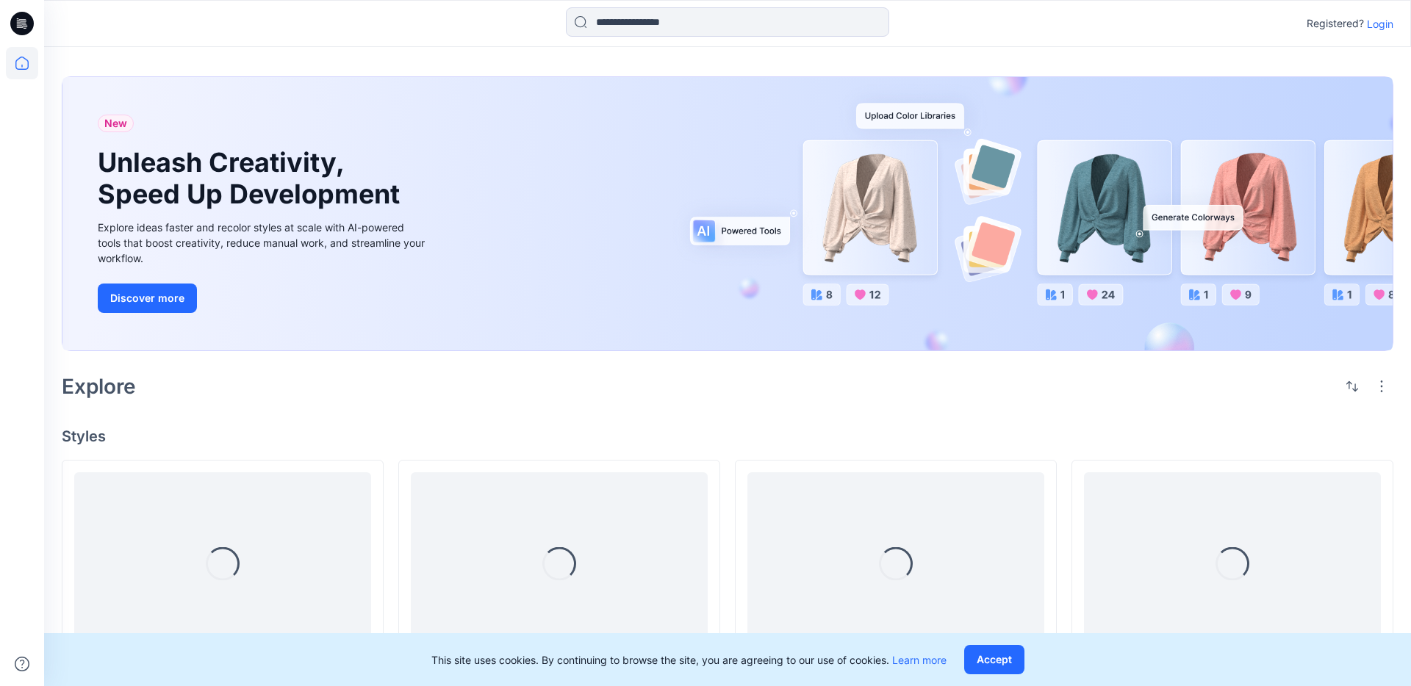
drag, startPoint x: 0, startPoint y: 0, endPoint x: 1374, endPoint y: 18, distance: 1374.5
click at [1374, 18] on p "Login" at bounding box center [1380, 23] width 26 height 15
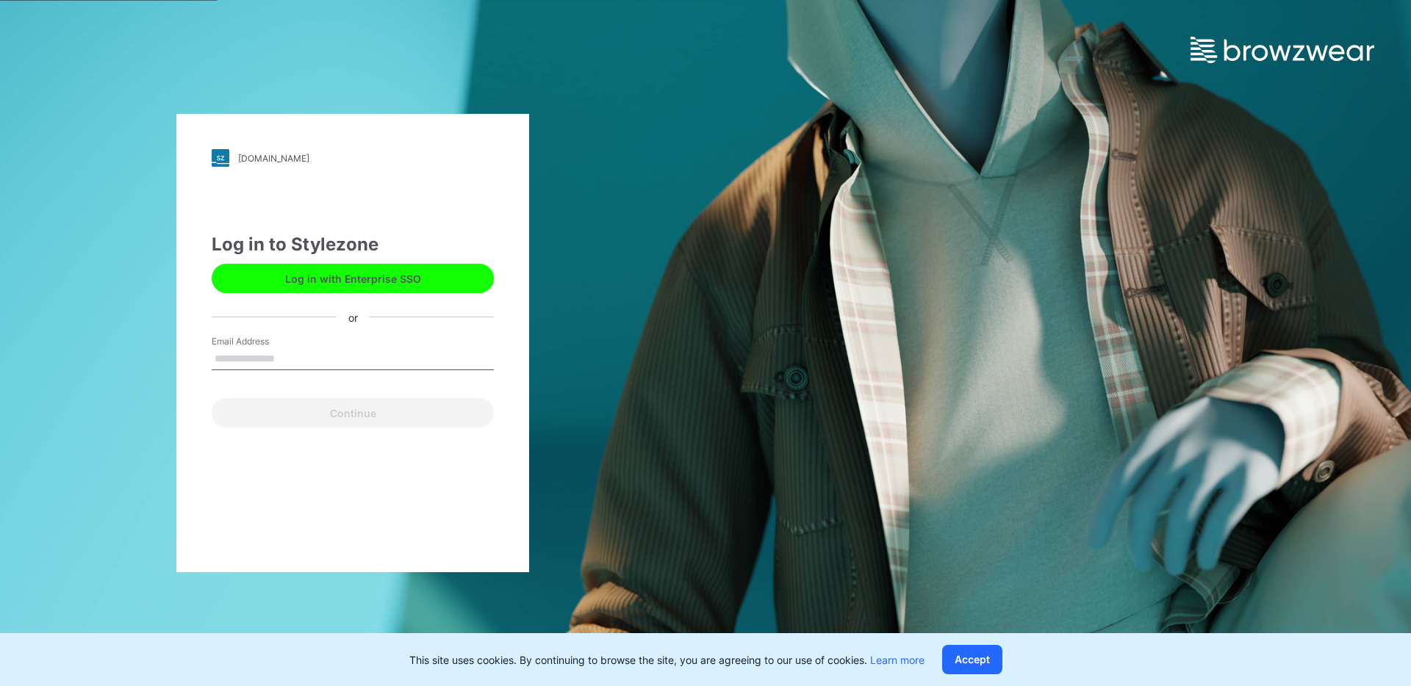
click at [361, 363] on input "Email Address" at bounding box center [353, 359] width 282 height 22
type input "**********"
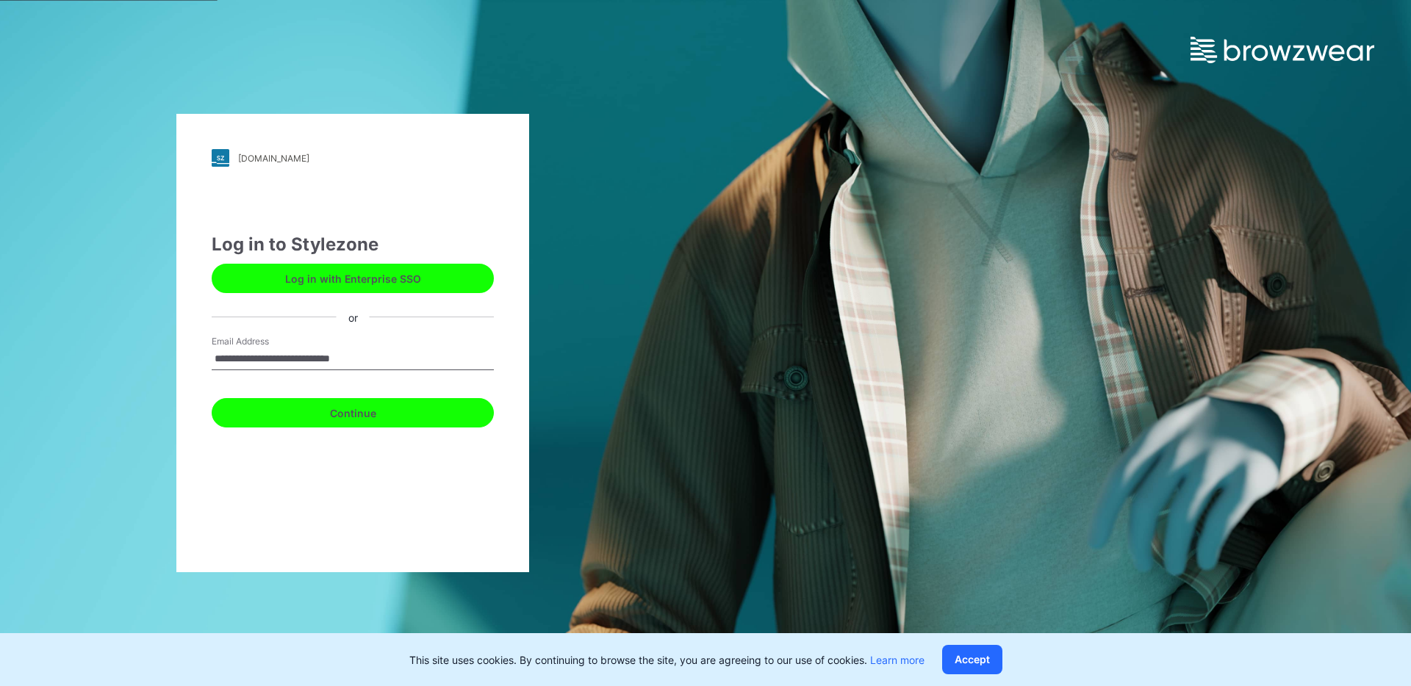
click at [378, 407] on button "Continue" at bounding box center [353, 412] width 282 height 29
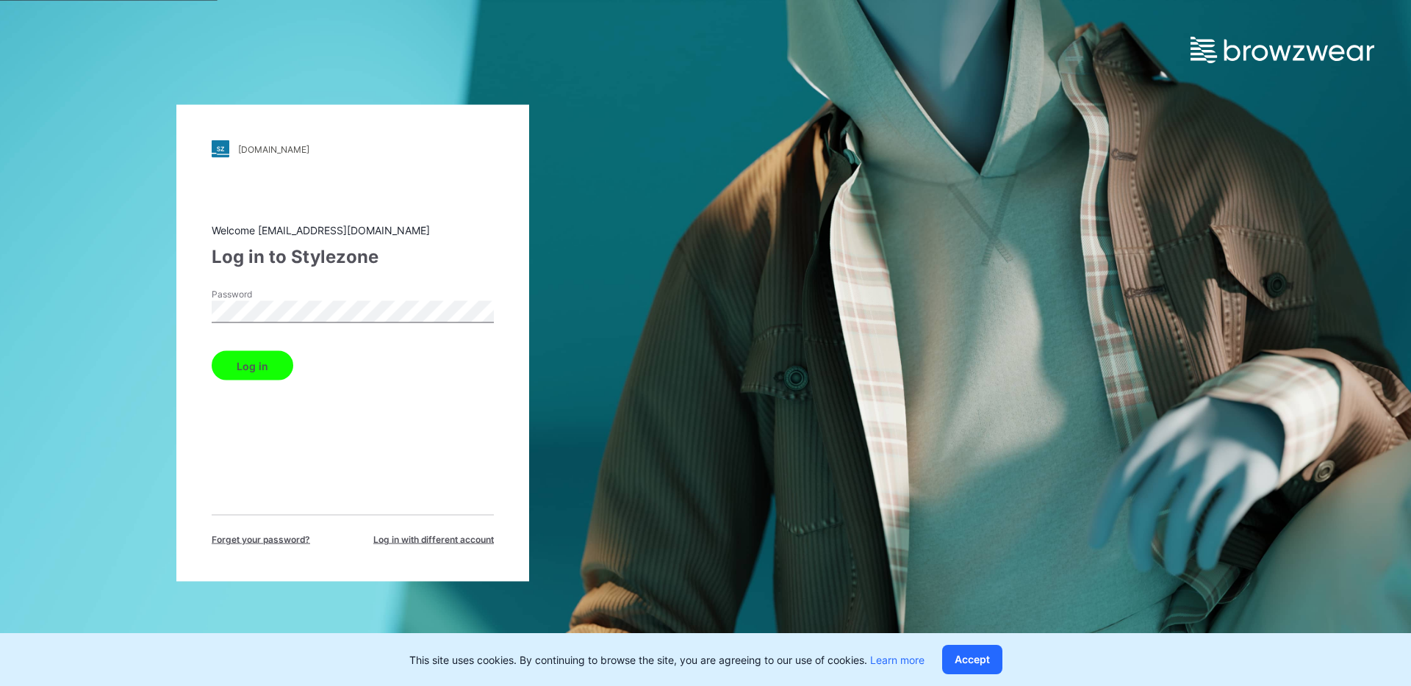
click at [286, 366] on button "Log in" at bounding box center [253, 365] width 82 height 29
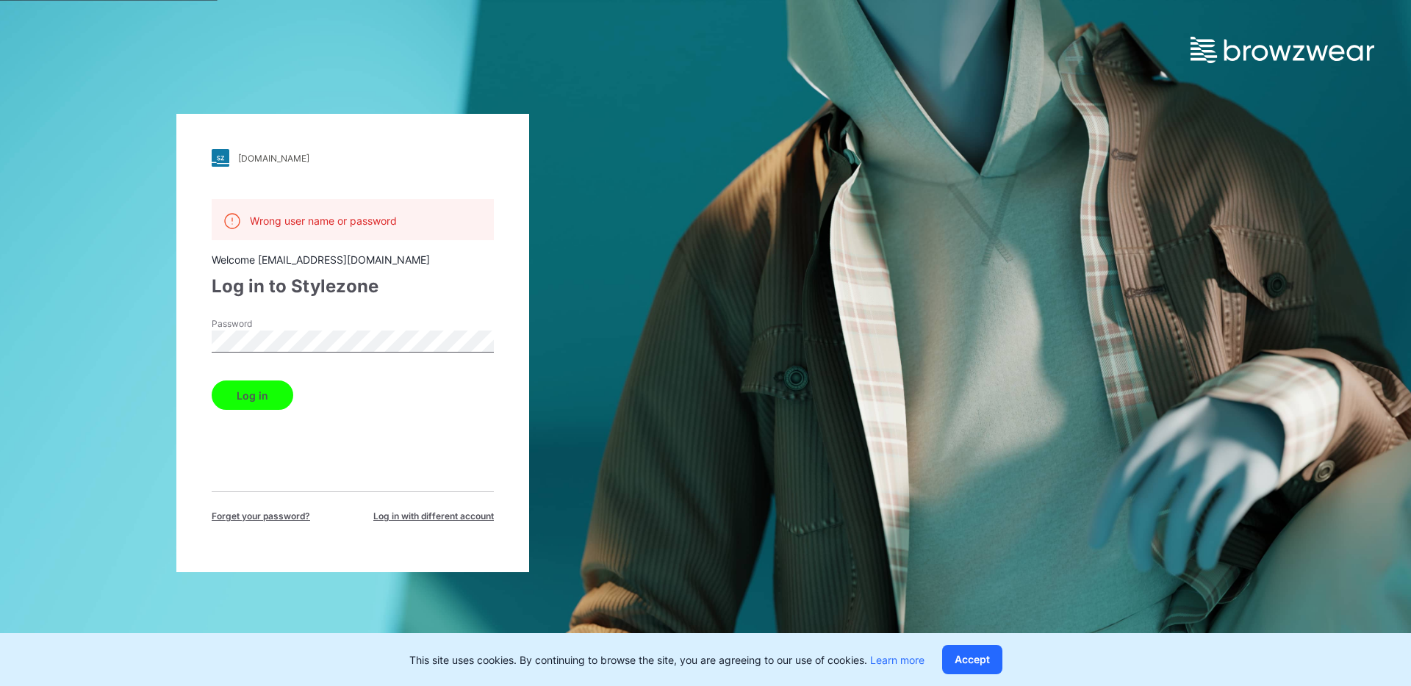
click at [398, 512] on span "Log in with different account" at bounding box center [433, 516] width 121 height 13
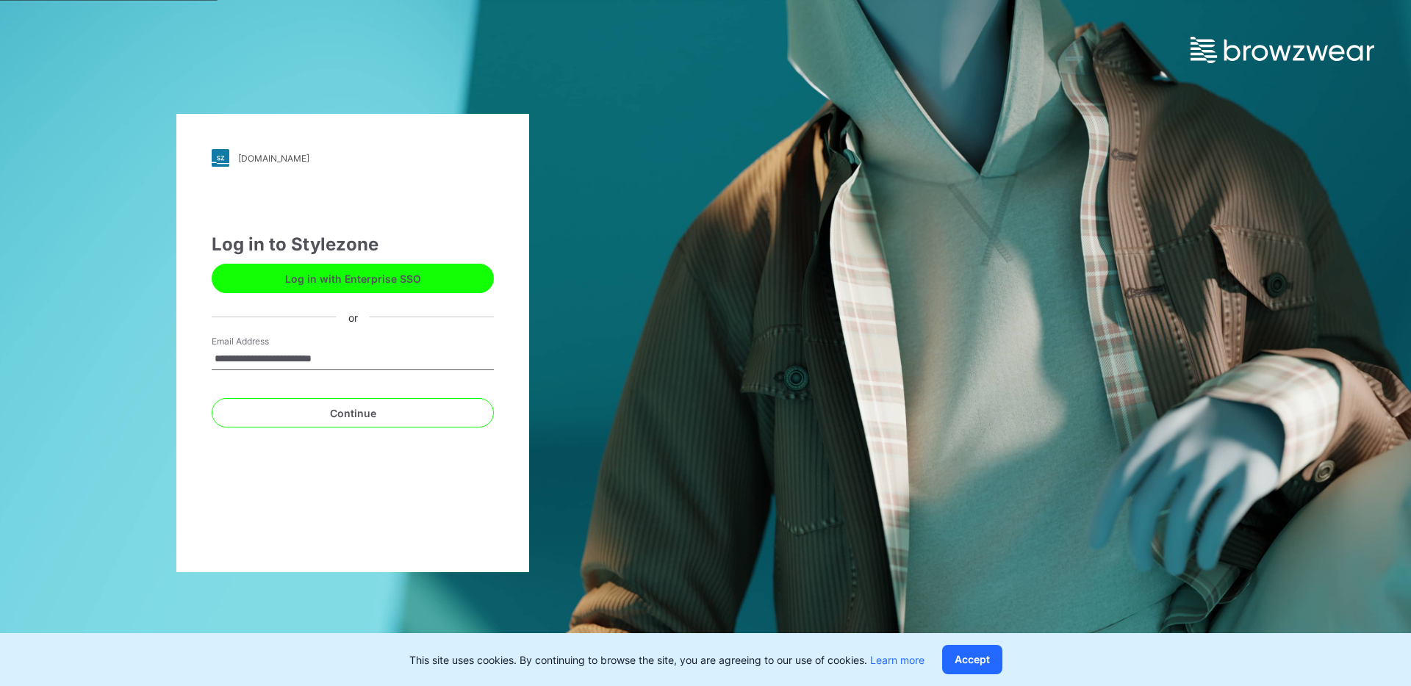
click at [280, 361] on input "**********" at bounding box center [353, 359] width 282 height 22
type input "**********"
click at [300, 414] on button "Continue" at bounding box center [353, 412] width 282 height 29
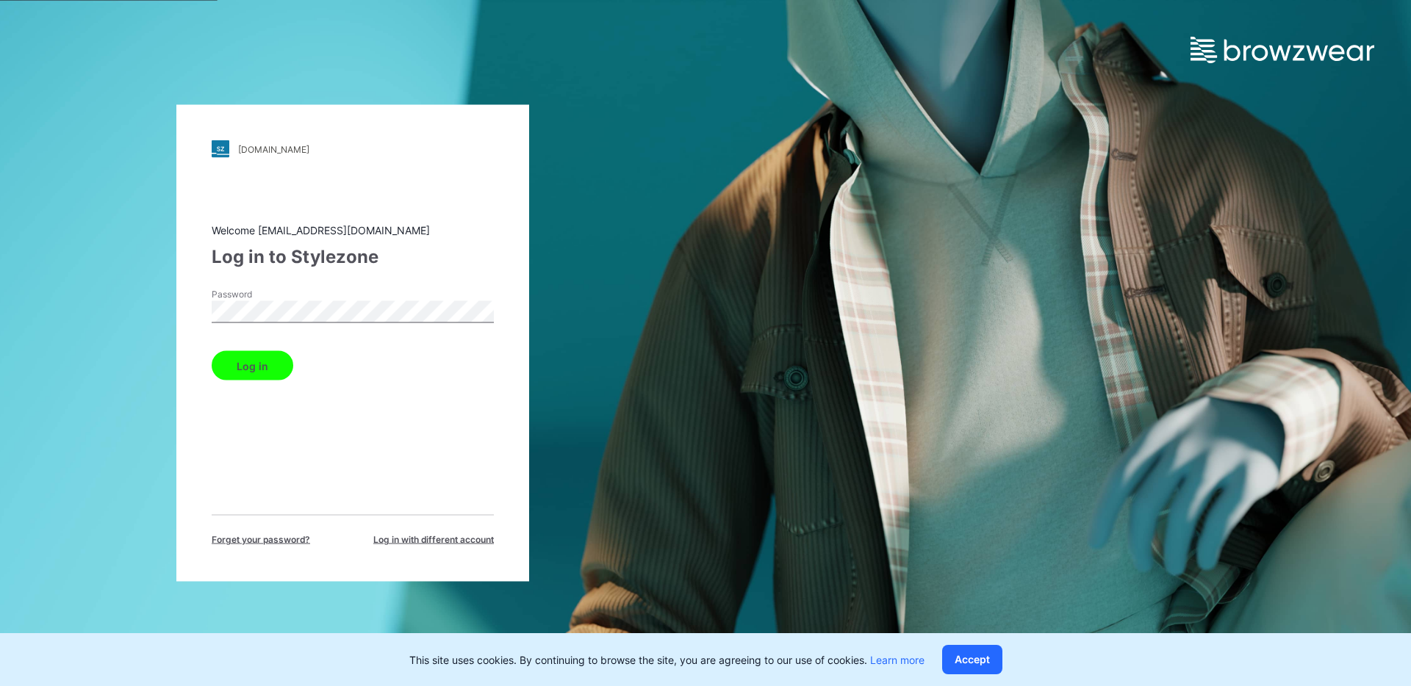
click at [265, 376] on button "Log in" at bounding box center [253, 365] width 82 height 29
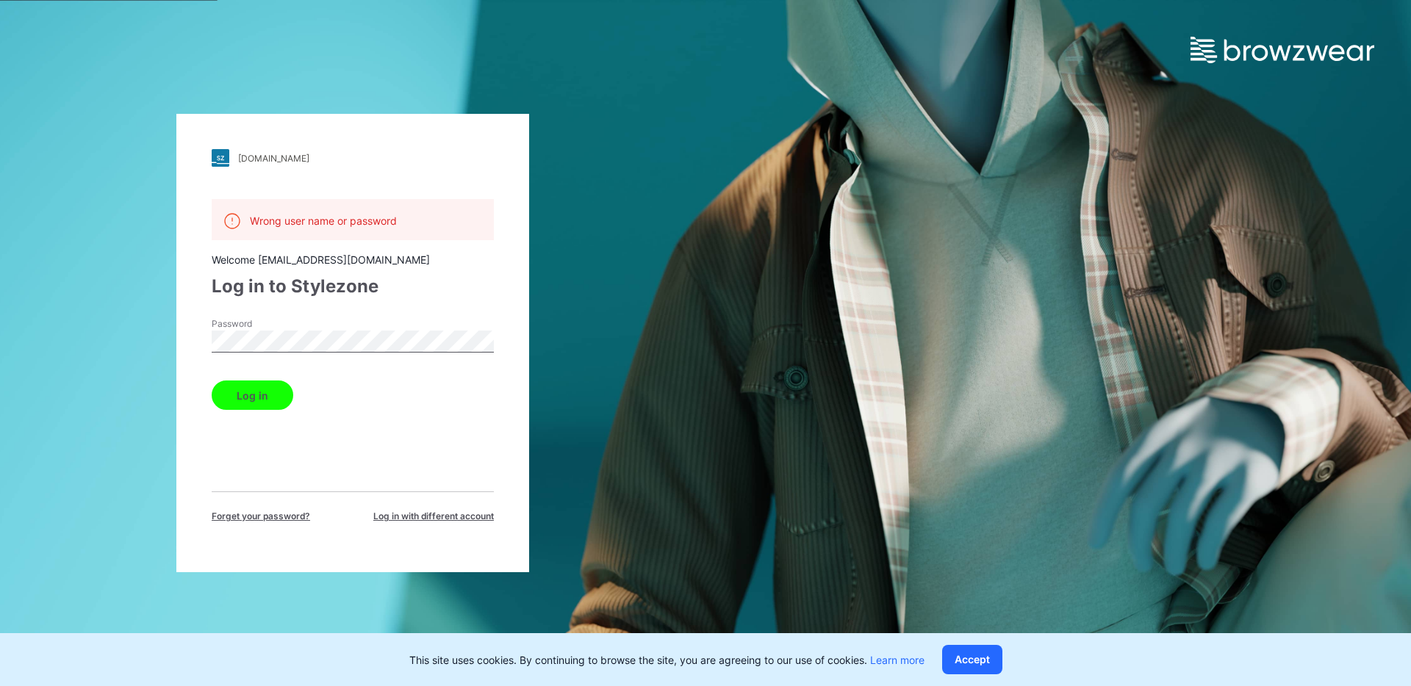
click at [389, 513] on span "Log in with different account" at bounding box center [433, 516] width 121 height 13
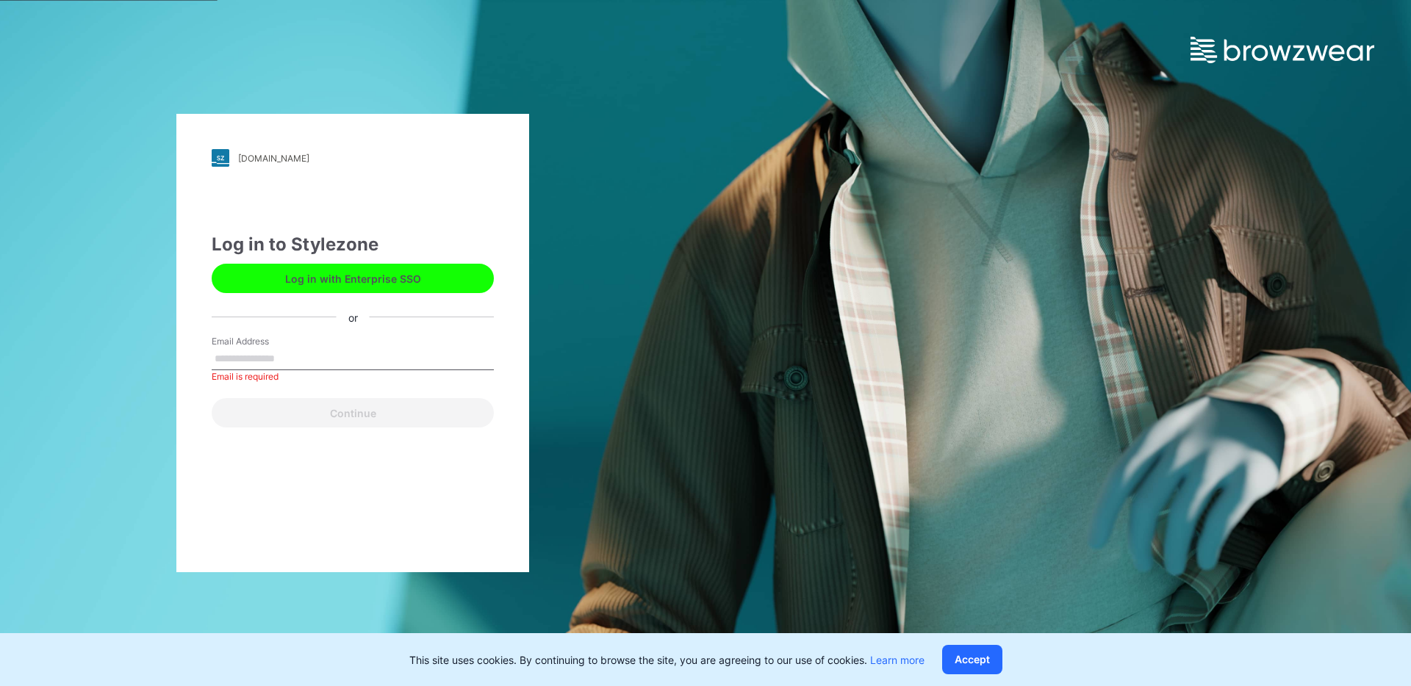
click at [370, 289] on button "Log in with Enterprise SSO" at bounding box center [353, 278] width 282 height 29
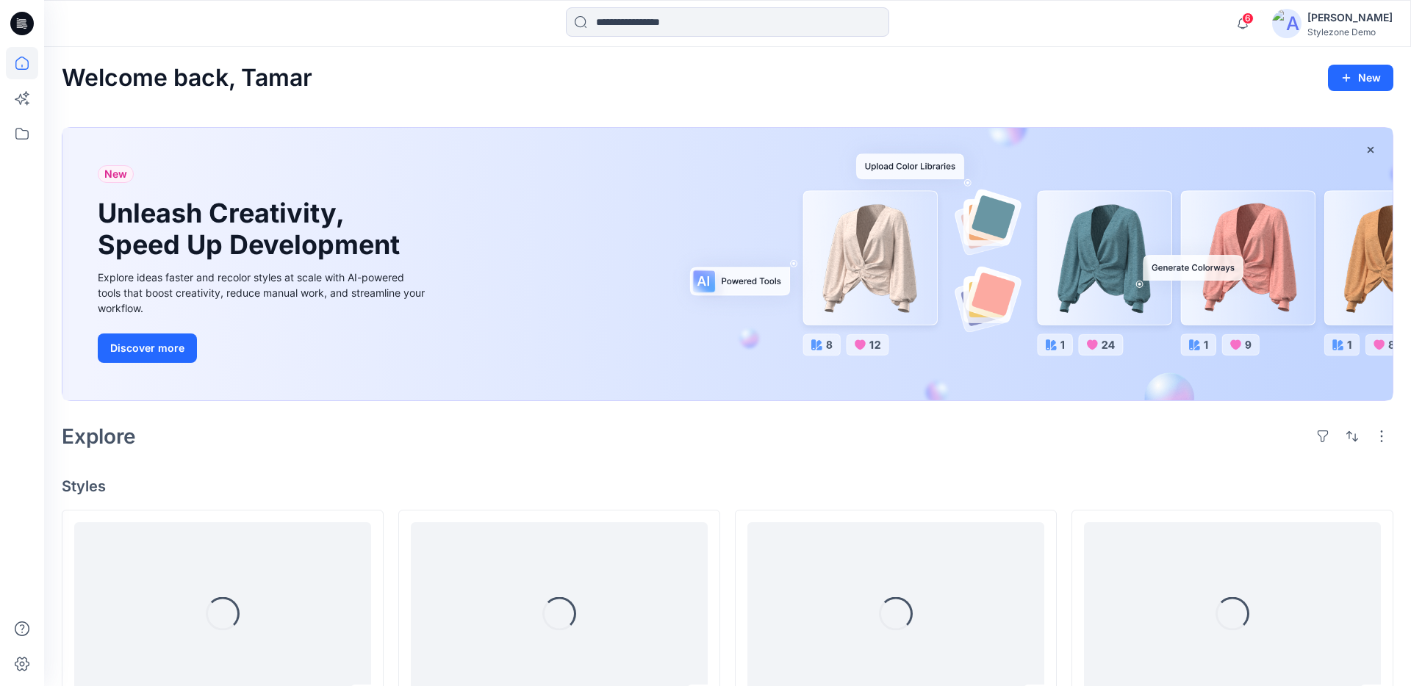
click at [1322, 22] on div "[PERSON_NAME]" at bounding box center [1349, 18] width 85 height 18
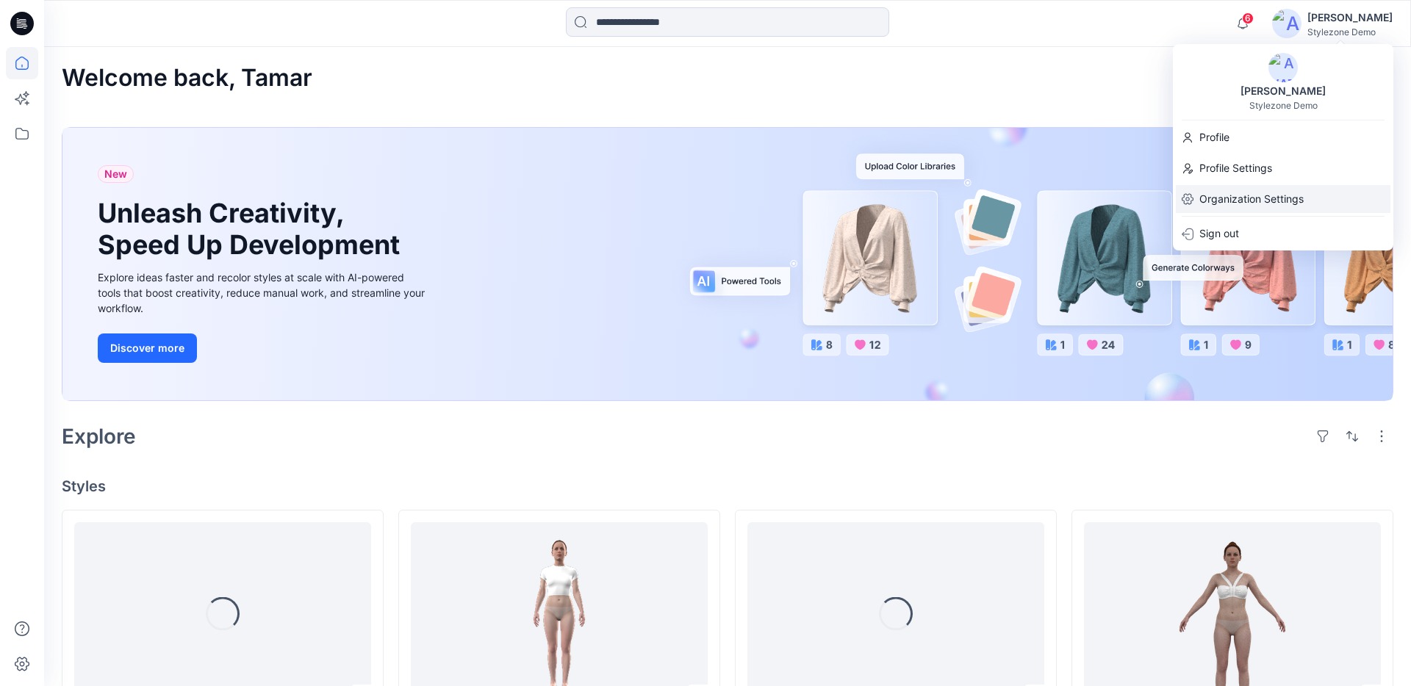
click at [1284, 193] on p "Organization Settings" at bounding box center [1251, 199] width 104 height 28
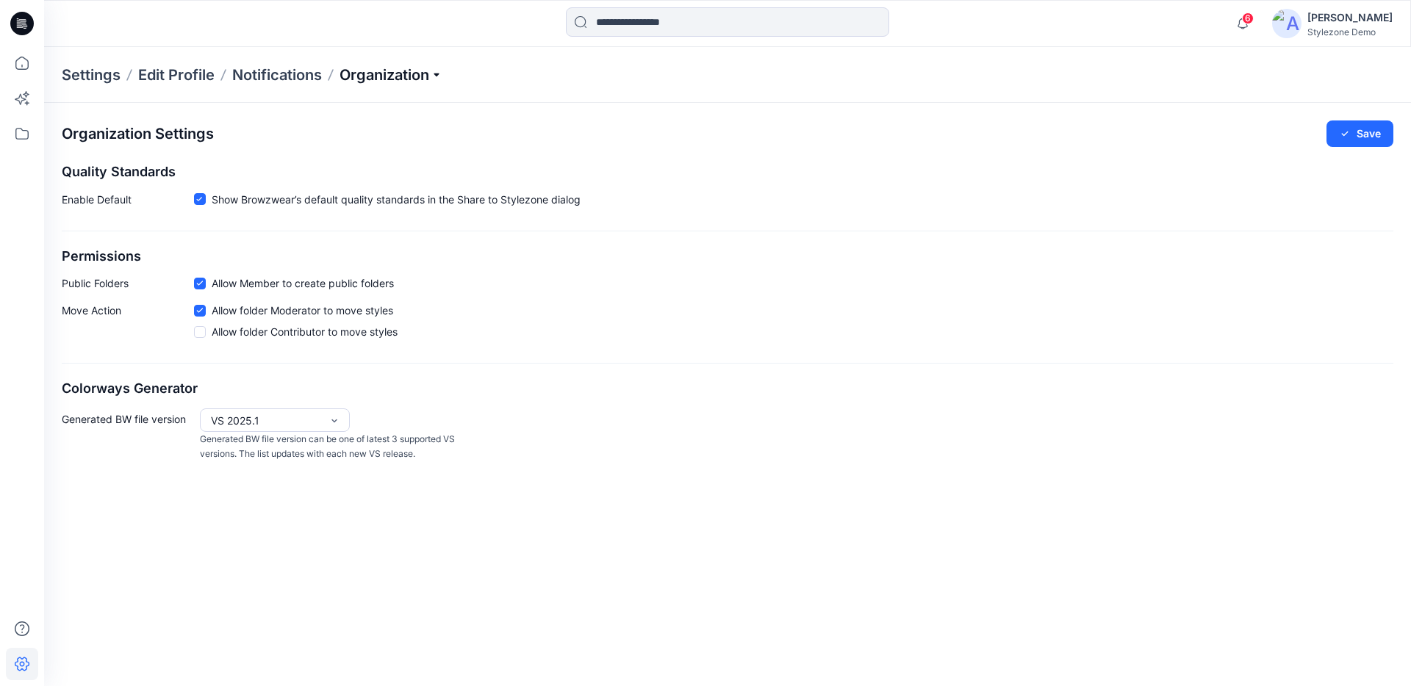
click at [414, 79] on p "Organization" at bounding box center [391, 75] width 103 height 21
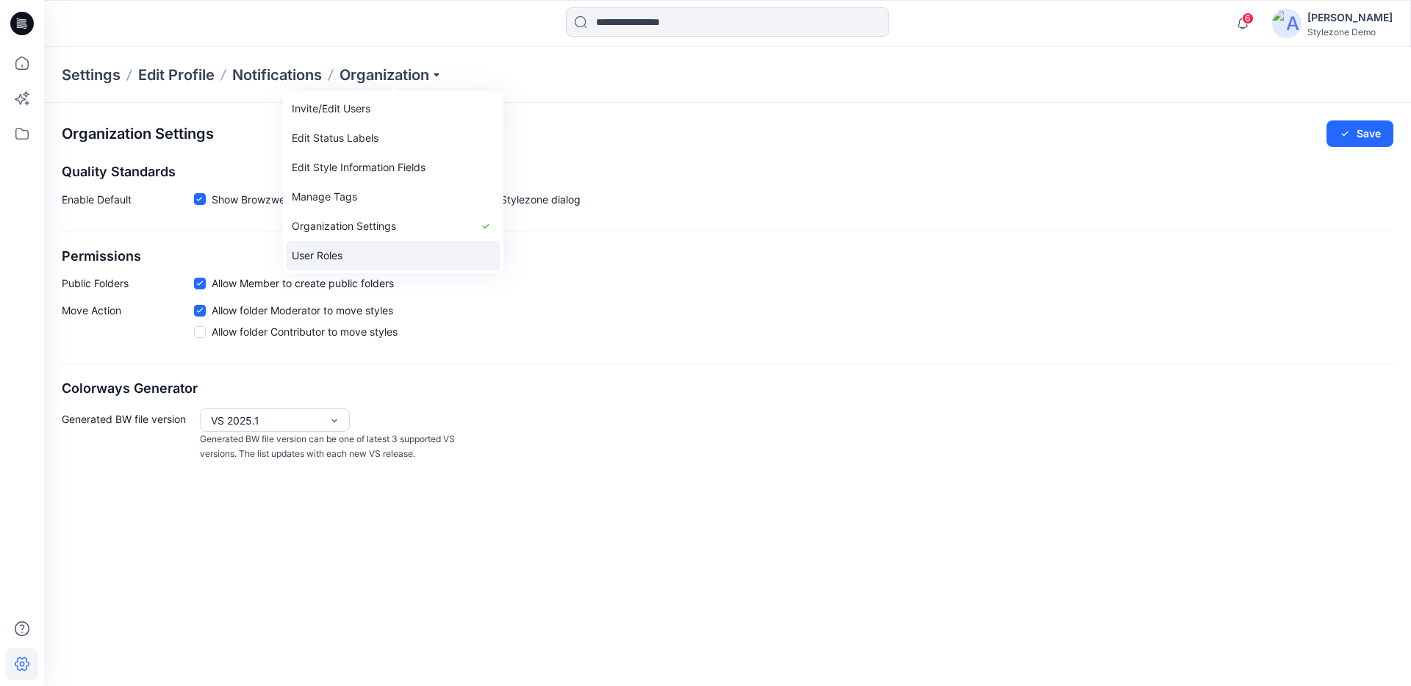
click at [401, 248] on link "User Roles" at bounding box center [393, 255] width 215 height 29
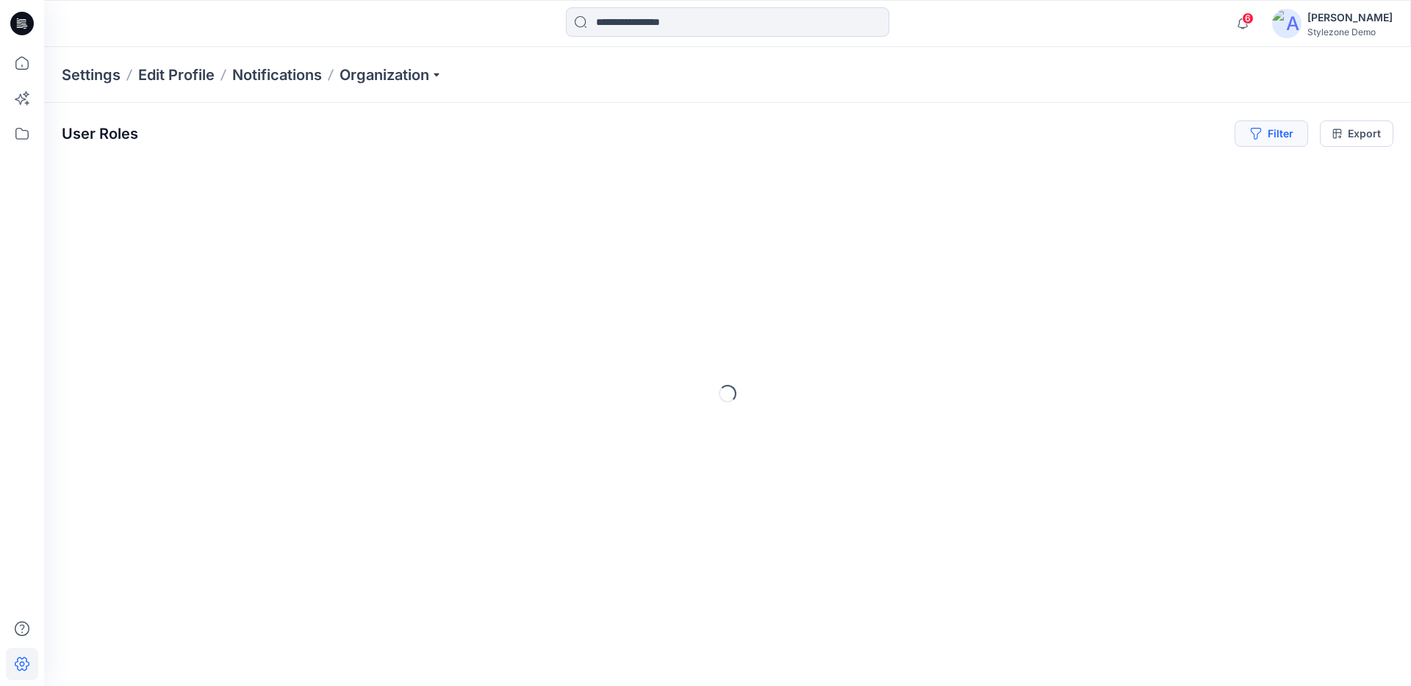
click at [1260, 129] on icon "button" at bounding box center [1256, 134] width 12 height 12
click at [1194, 171] on div at bounding box center [1218, 173] width 151 height 18
type input "*****"
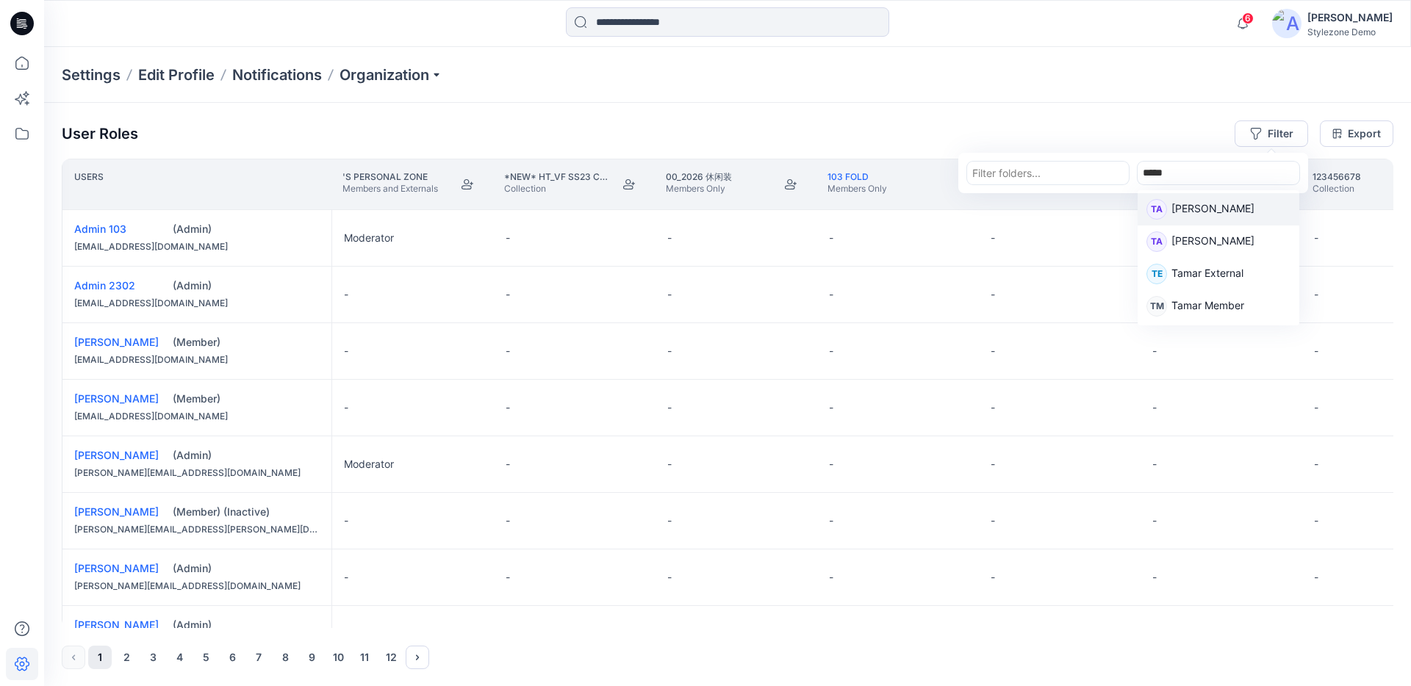
click at [1253, 214] on div "TA Tamar Aharon" at bounding box center [1219, 209] width 144 height 21
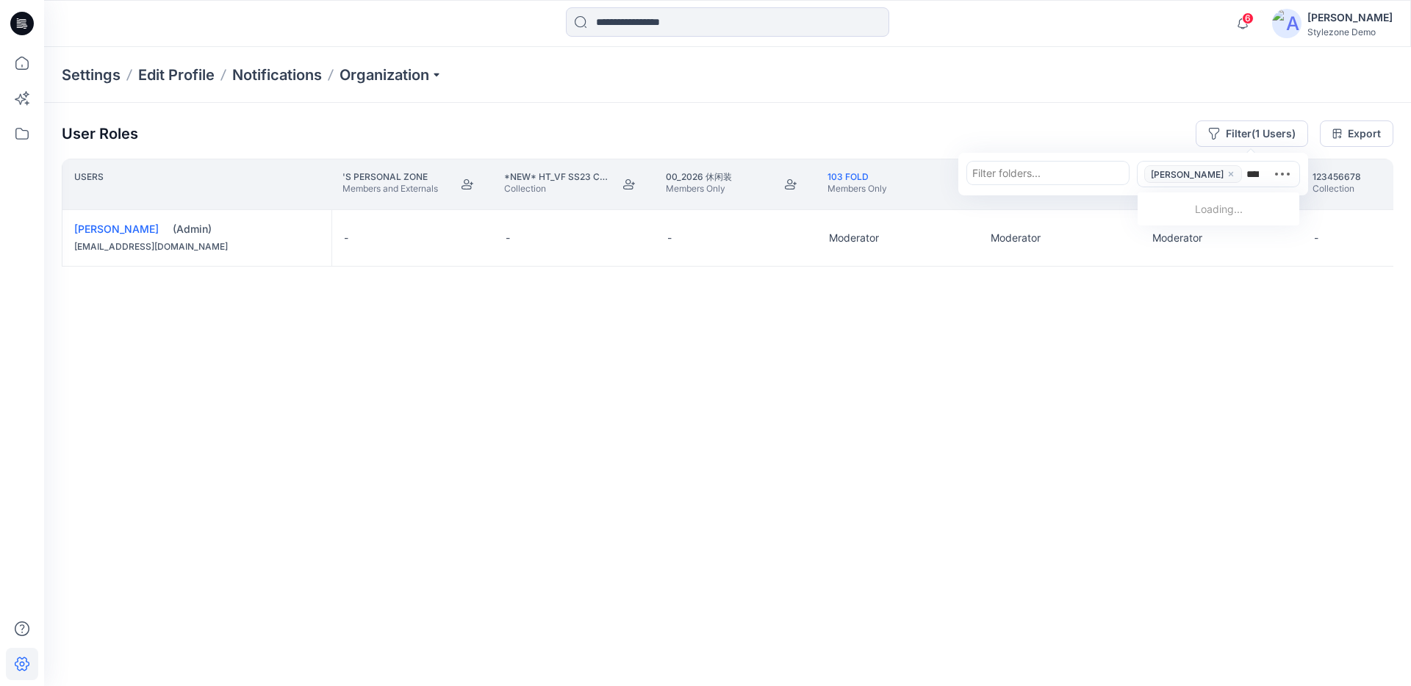
type input "*****"
click at [1235, 203] on p "[PERSON_NAME]" at bounding box center [1213, 212] width 83 height 19
click at [934, 365] on div "Users 's Personal Zone Members and Externals *new* HT_VF SS23 Collection Collec…" at bounding box center [728, 394] width 1332 height 470
click at [178, 304] on div "tamar.aharon+admin@browzwear.com" at bounding box center [196, 303] width 245 height 15
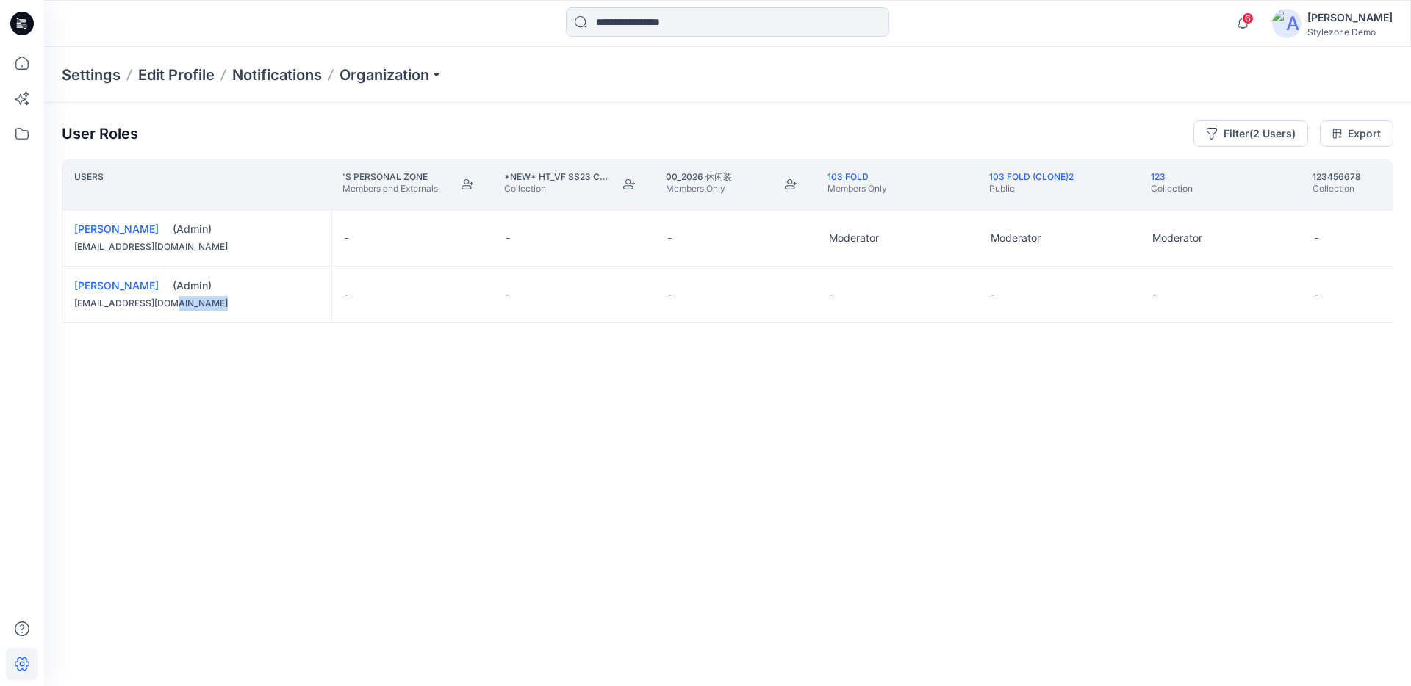
click at [178, 304] on div "tamar.aharon+admin@browzwear.com" at bounding box center [196, 303] width 245 height 15
copy div "tamar.aharon+admin@browzwear.com"
click at [1326, 19] on div "[PERSON_NAME]" at bounding box center [1349, 18] width 85 height 18
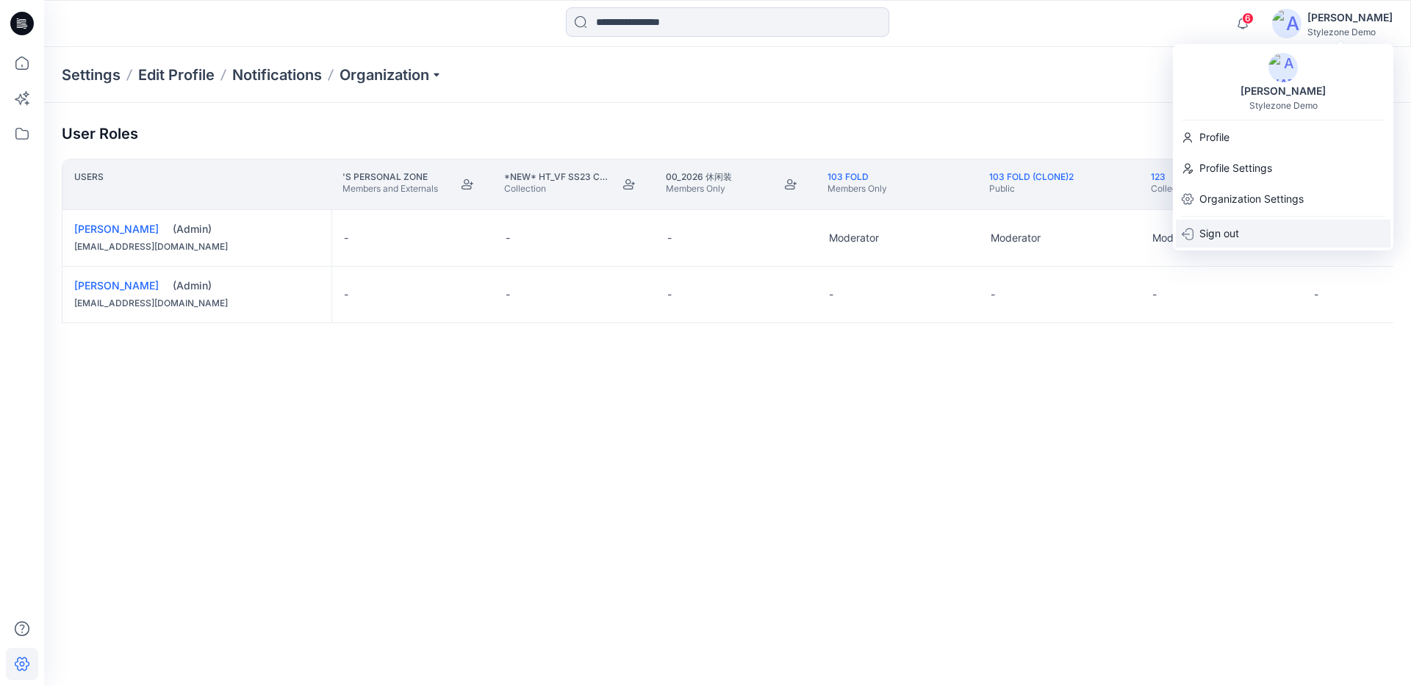
click at [1257, 228] on div "Sign out" at bounding box center [1283, 234] width 215 height 28
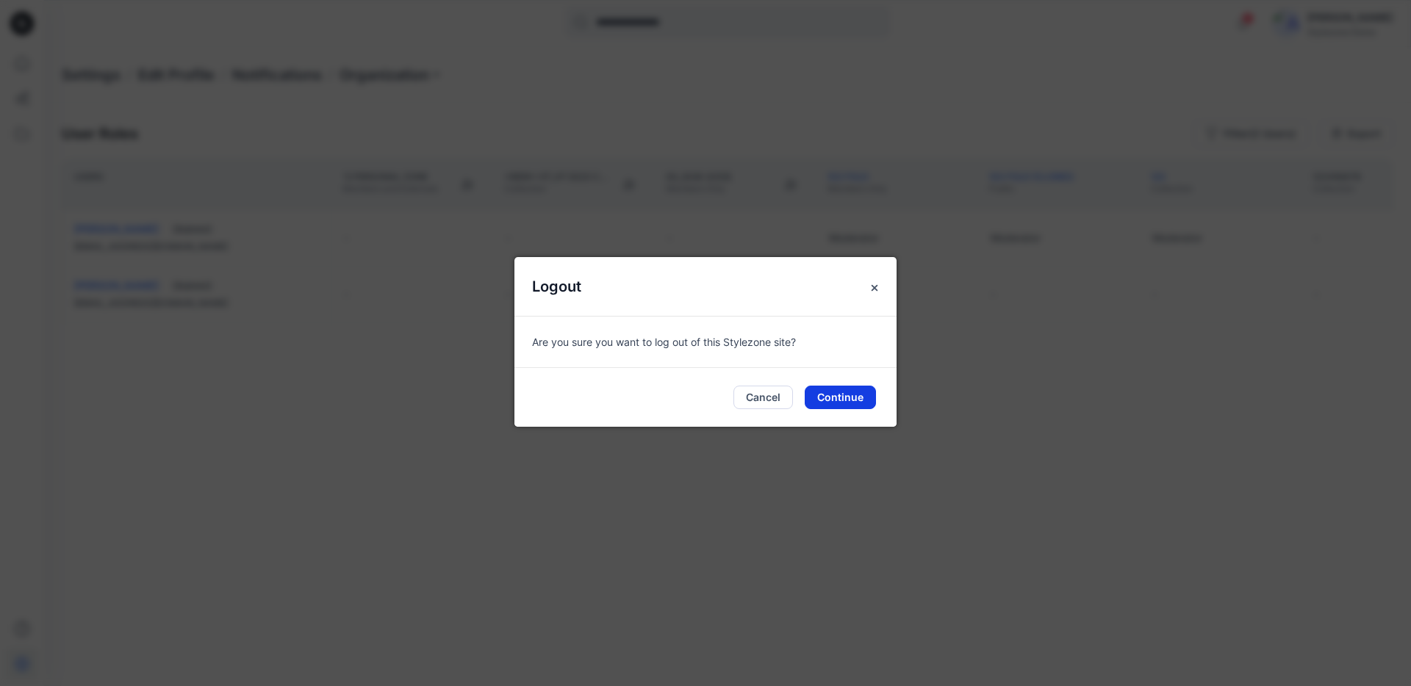
click at [837, 391] on button "Continue" at bounding box center [840, 398] width 71 height 24
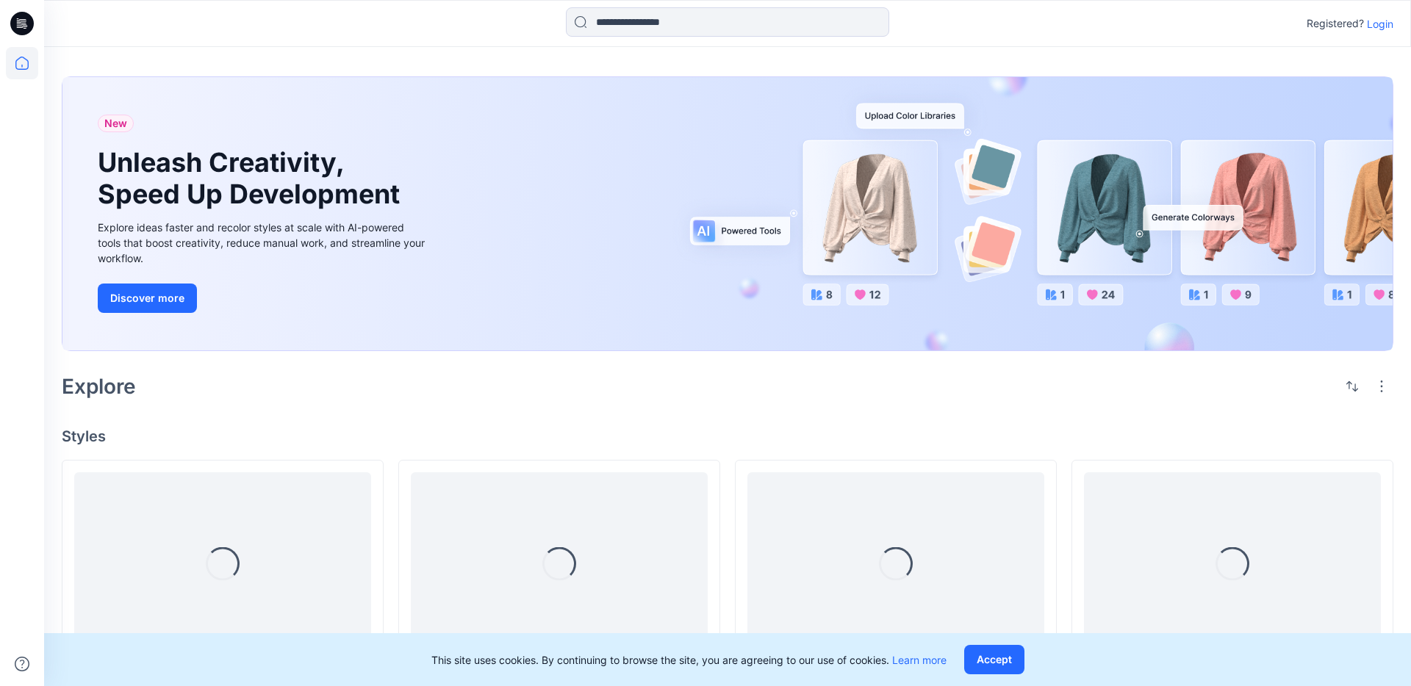
click at [1374, 25] on p "Login" at bounding box center [1380, 23] width 26 height 15
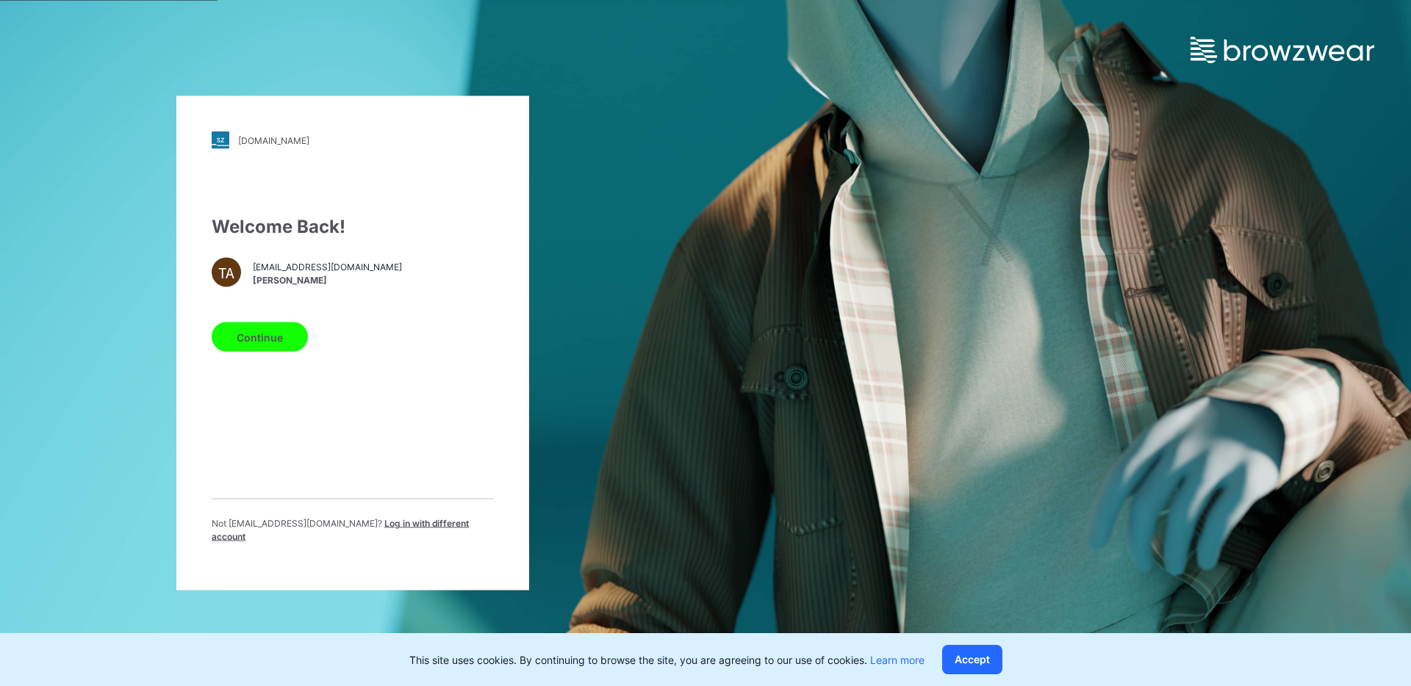
click at [420, 528] on span "Log in with different account" at bounding box center [340, 530] width 257 height 24
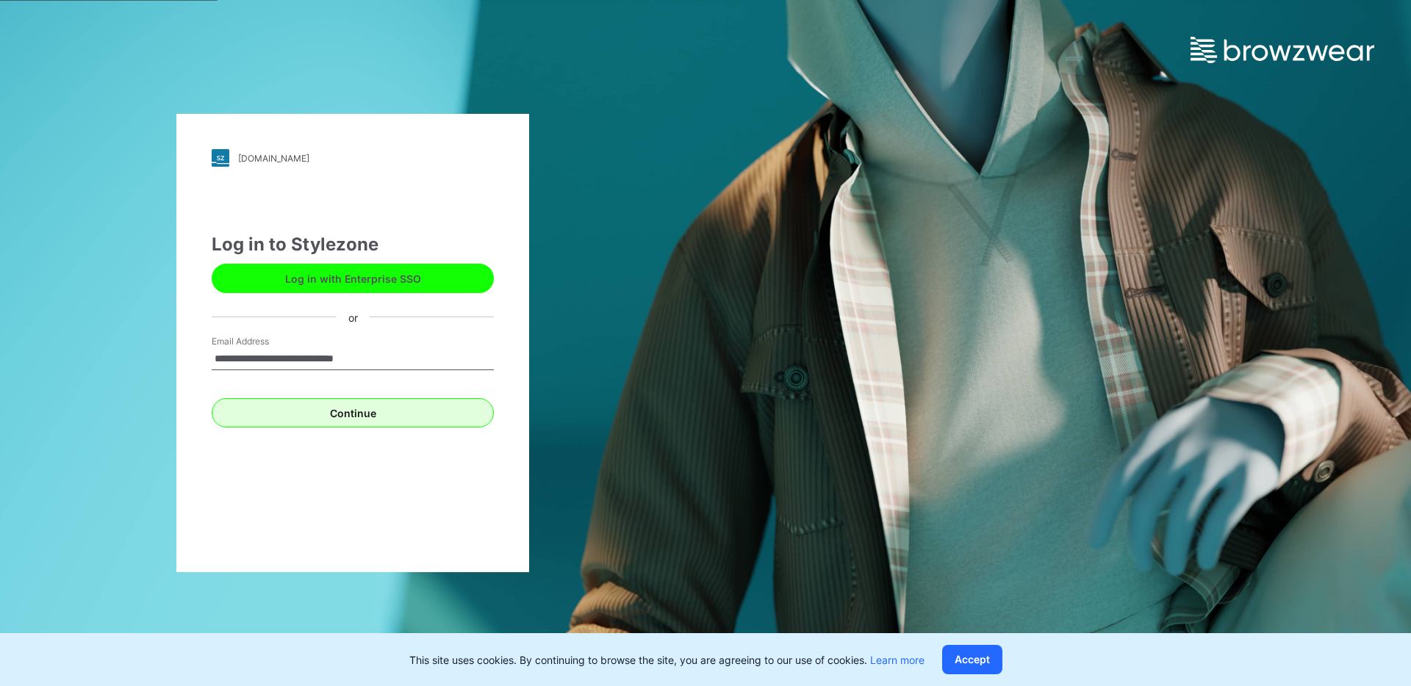
type input "**********"
click at [376, 406] on button "Continue" at bounding box center [353, 412] width 282 height 29
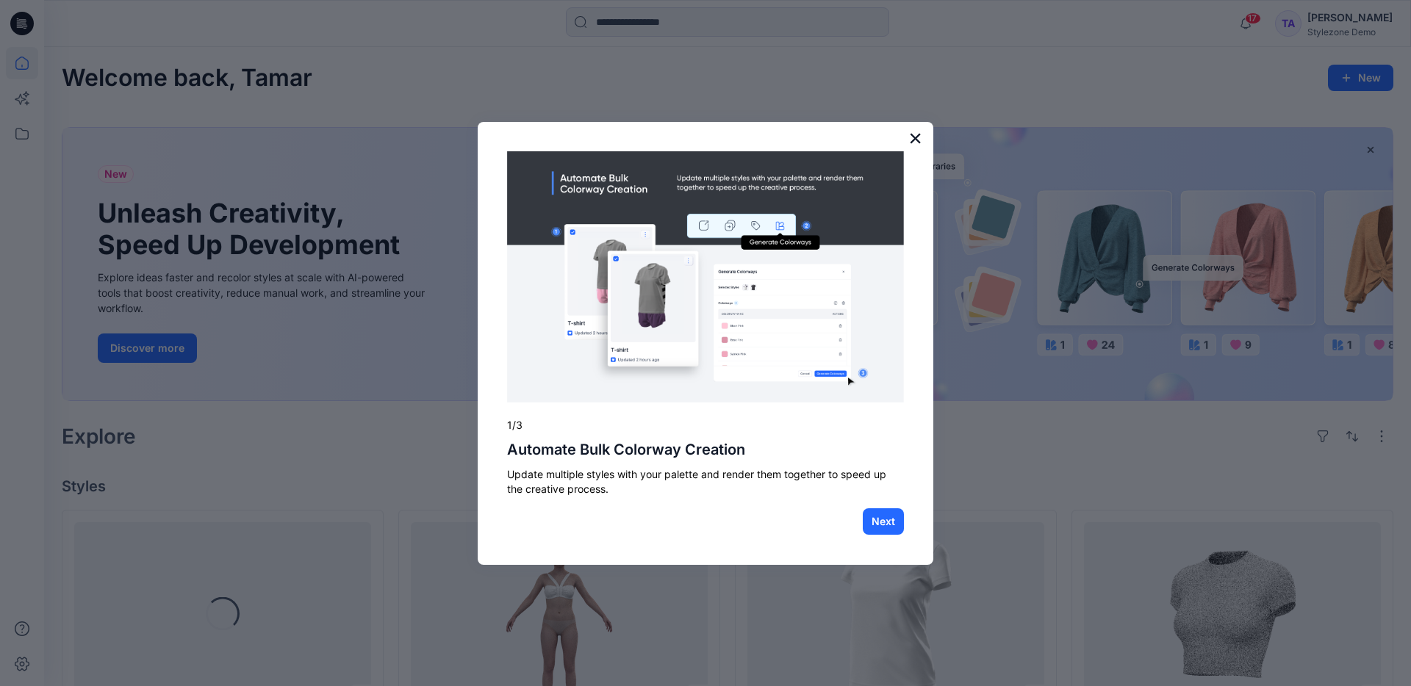
click at [914, 137] on button "×" at bounding box center [915, 138] width 14 height 24
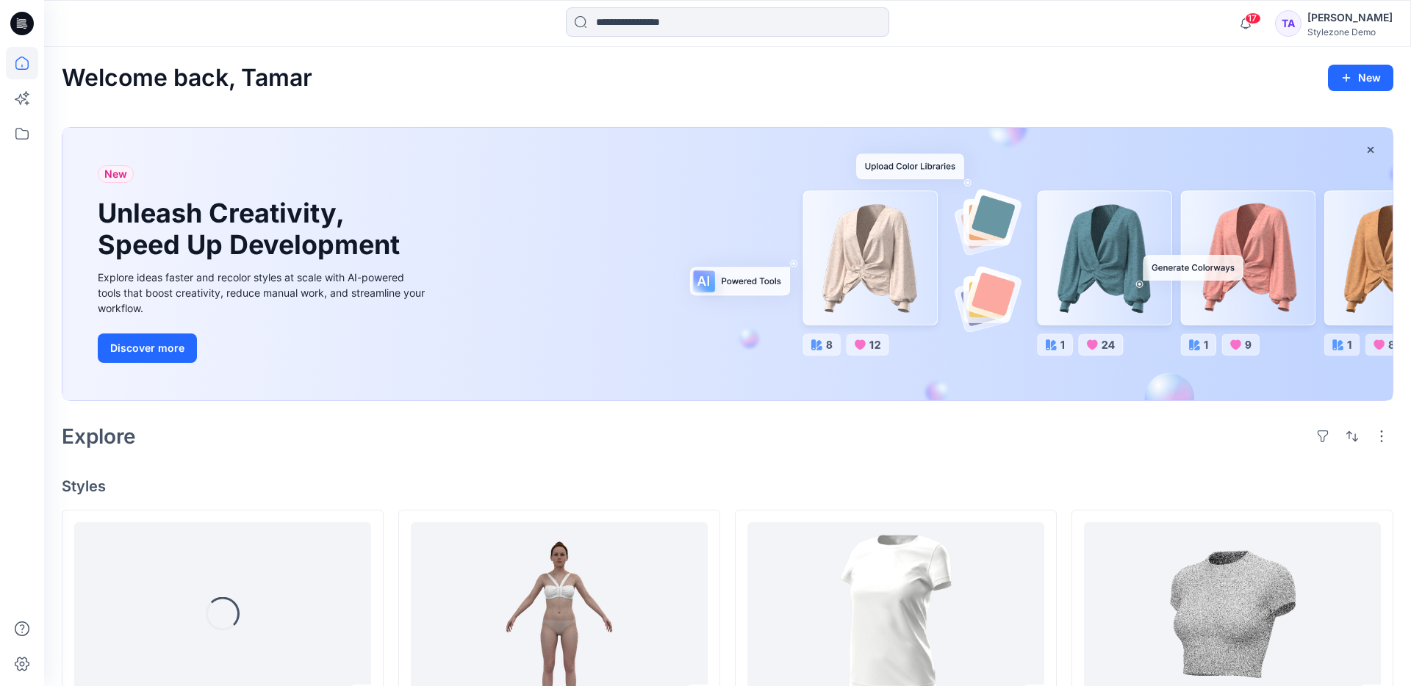
click at [1325, 11] on div "[PERSON_NAME]" at bounding box center [1349, 18] width 85 height 18
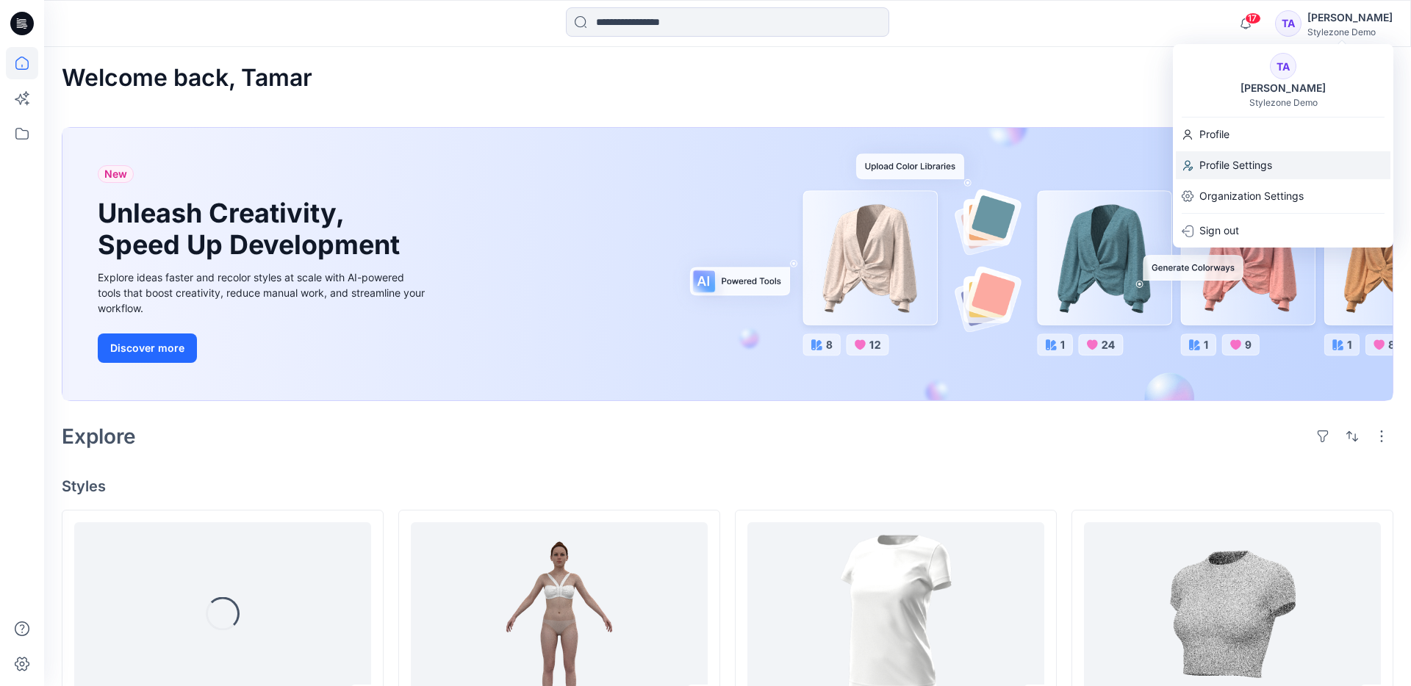
click at [1261, 165] on p "Profile Settings" at bounding box center [1235, 165] width 73 height 28
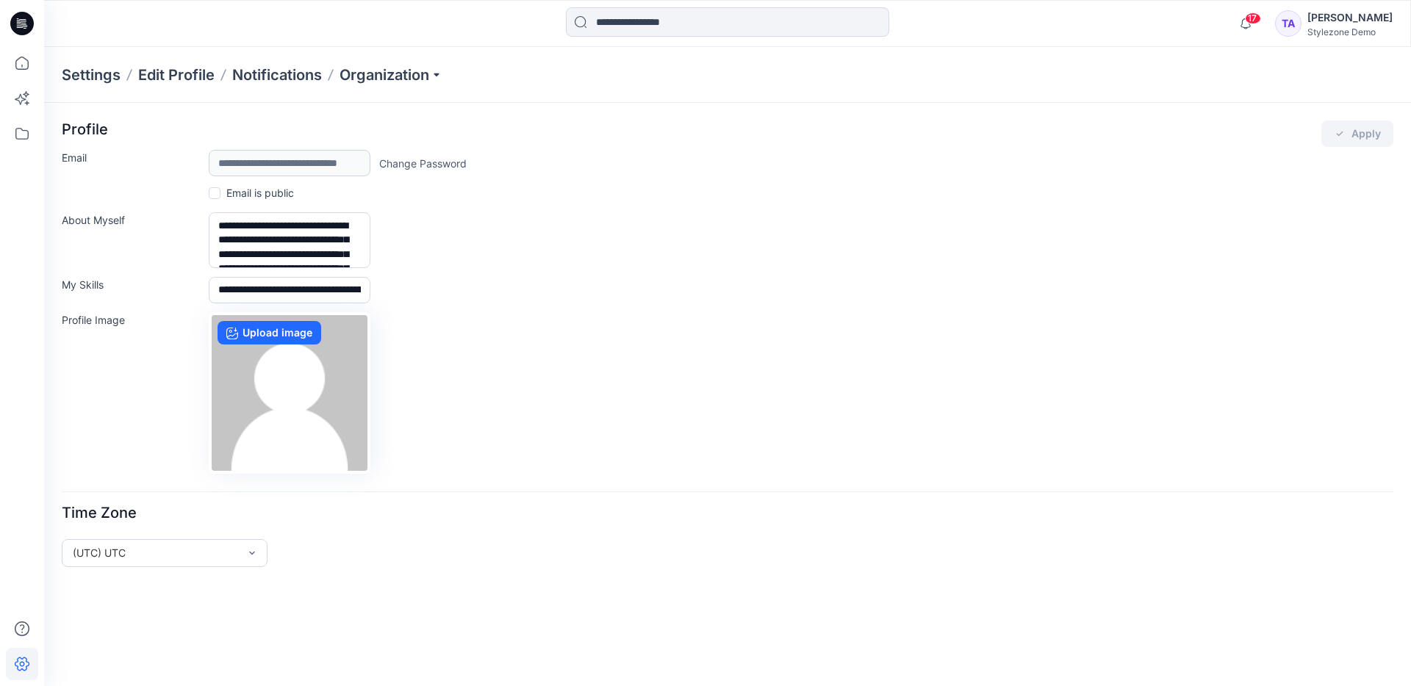
click at [426, 161] on link "Change Password" at bounding box center [422, 163] width 87 height 15
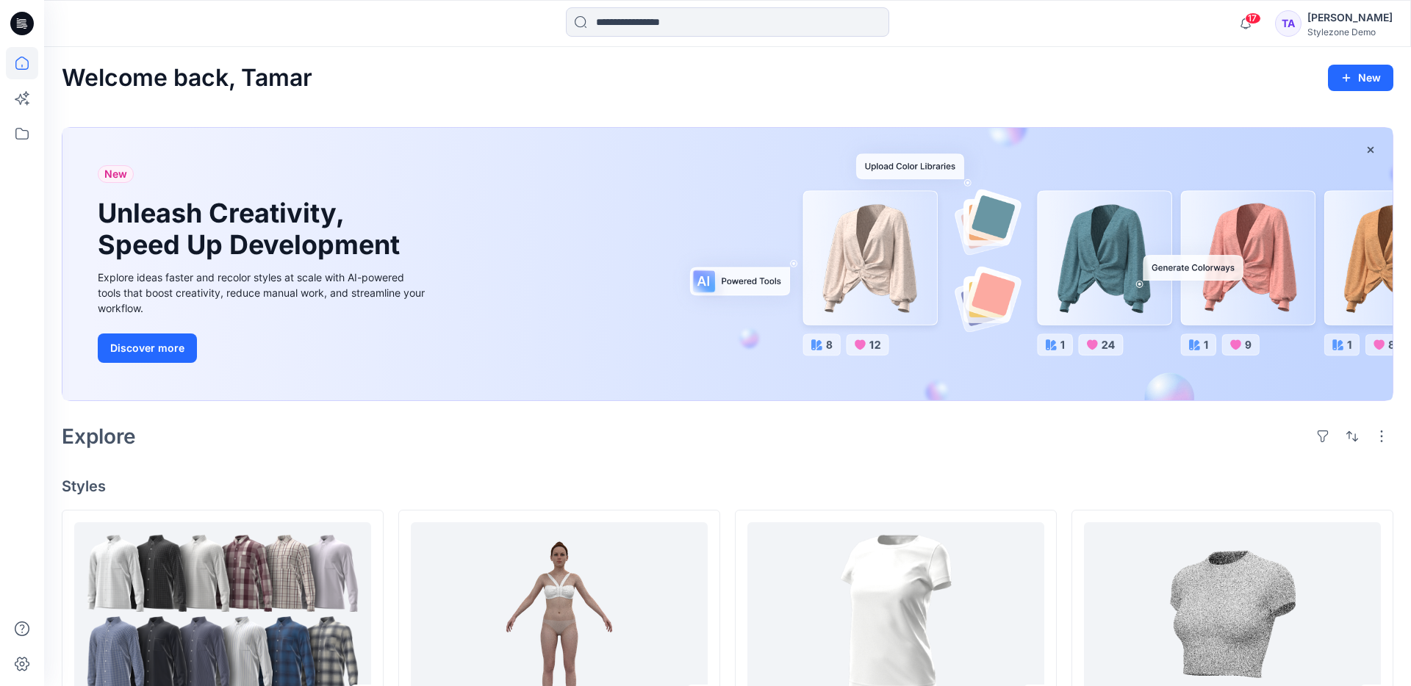
click at [1326, 40] on div "17 Notifications [PERSON_NAME] has invited you to the Folder 103 fold [DATE] 12…" at bounding box center [727, 23] width 1367 height 47
click at [1327, 26] on div "Stylezone Demo" at bounding box center [1349, 31] width 85 height 11
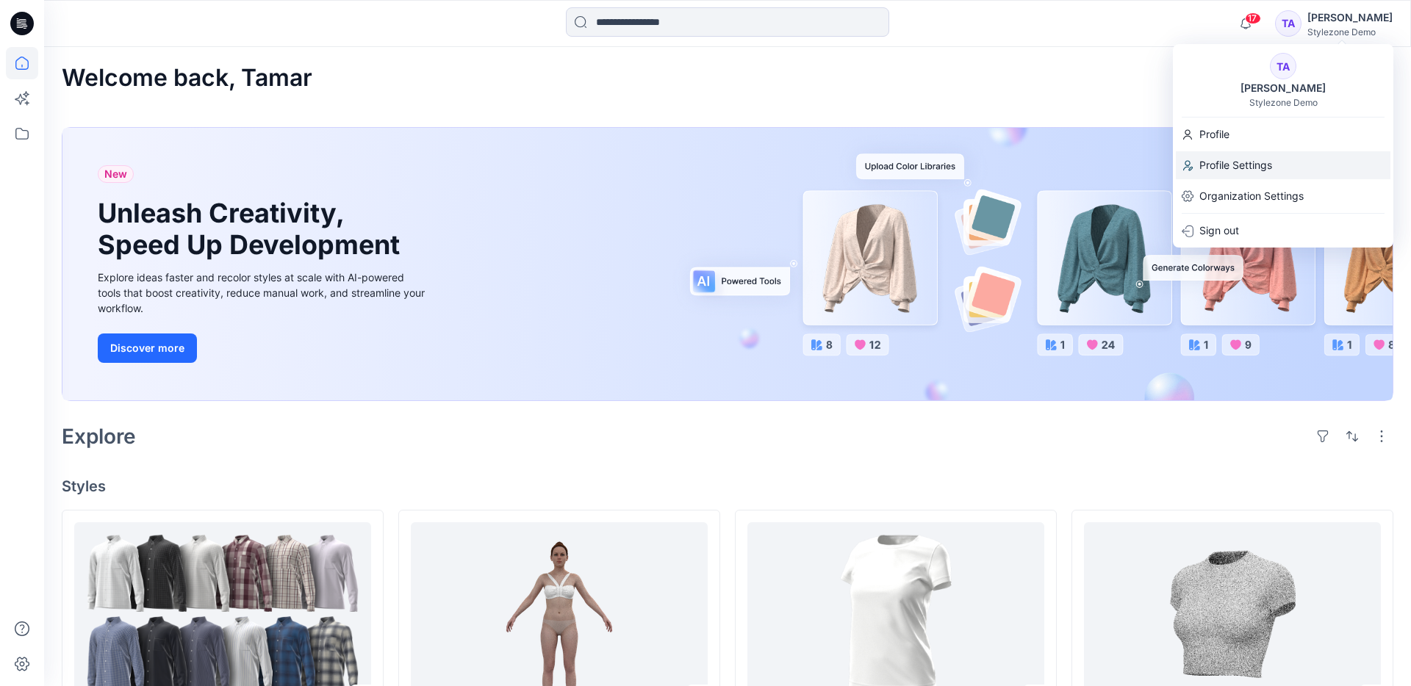
click at [1263, 166] on p "Profile Settings" at bounding box center [1235, 165] width 73 height 28
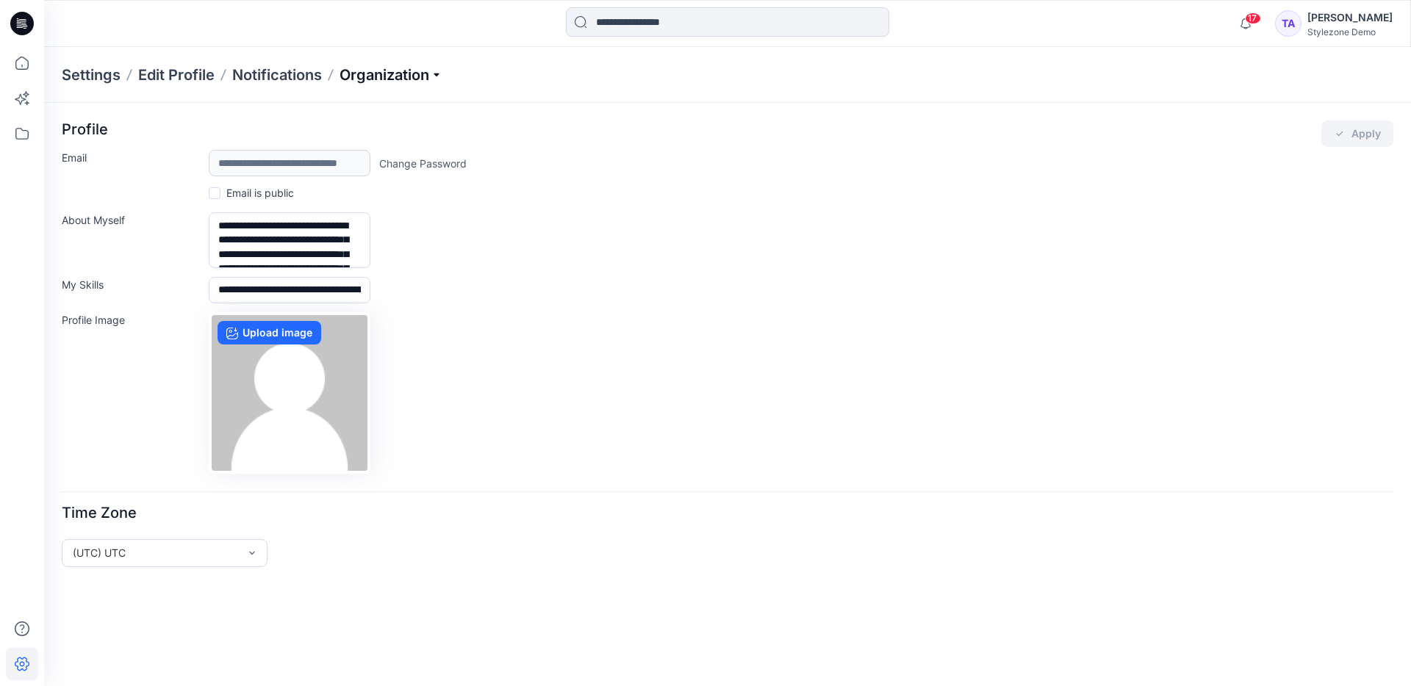
click at [418, 80] on p "Organization" at bounding box center [391, 75] width 103 height 21
click at [539, 159] on div "**********" at bounding box center [728, 163] width 1332 height 26
click at [450, 163] on link "Change Password" at bounding box center [422, 163] width 87 height 15
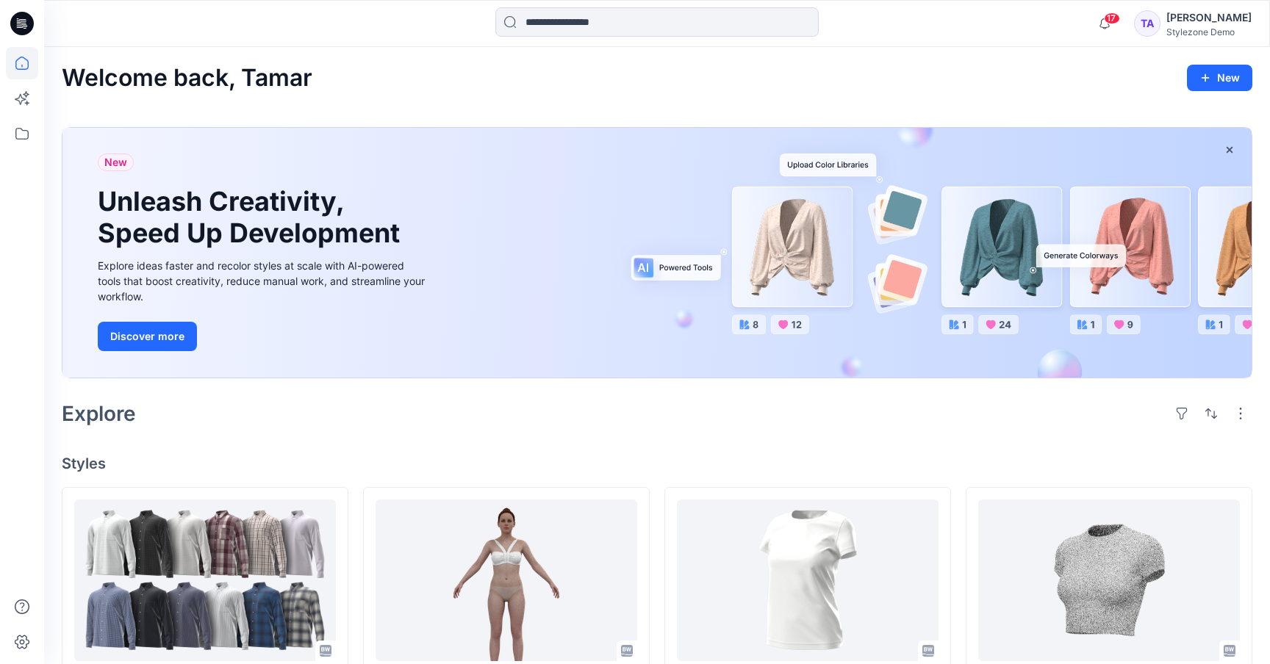
click at [1185, 22] on div "[PERSON_NAME]" at bounding box center [1208, 18] width 85 height 18
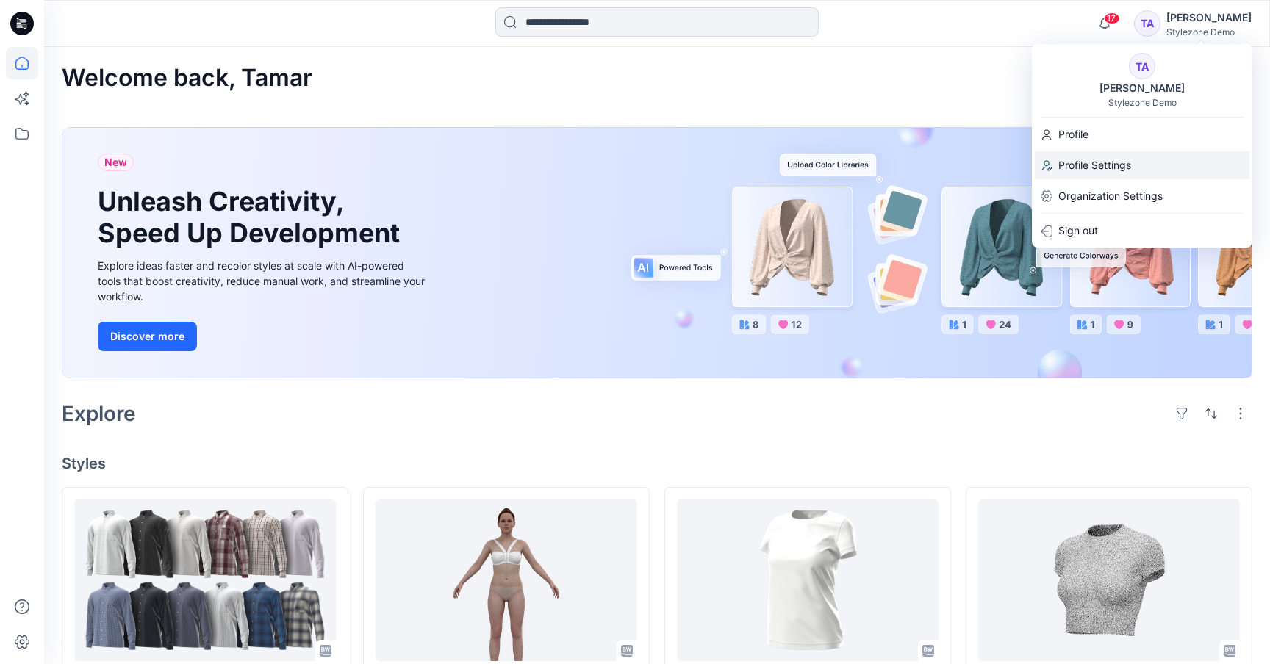
click at [1133, 168] on div "Profile Settings" at bounding box center [1142, 165] width 215 height 28
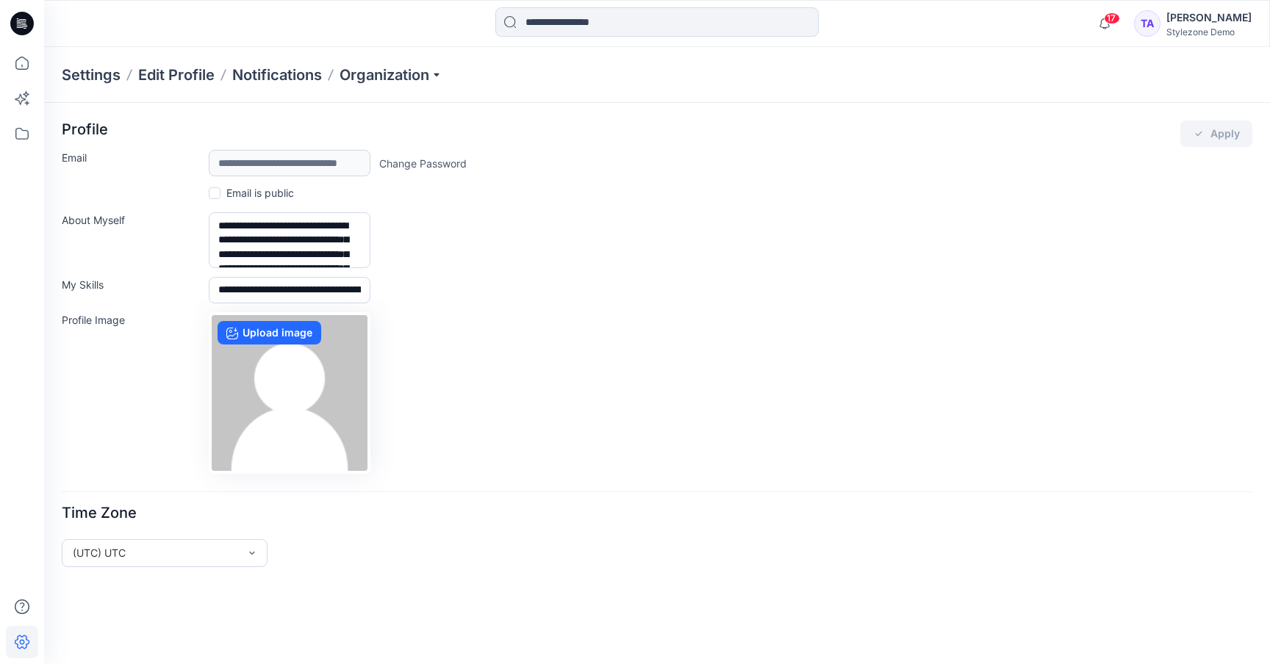
click at [448, 164] on link "Change Password" at bounding box center [422, 163] width 87 height 15
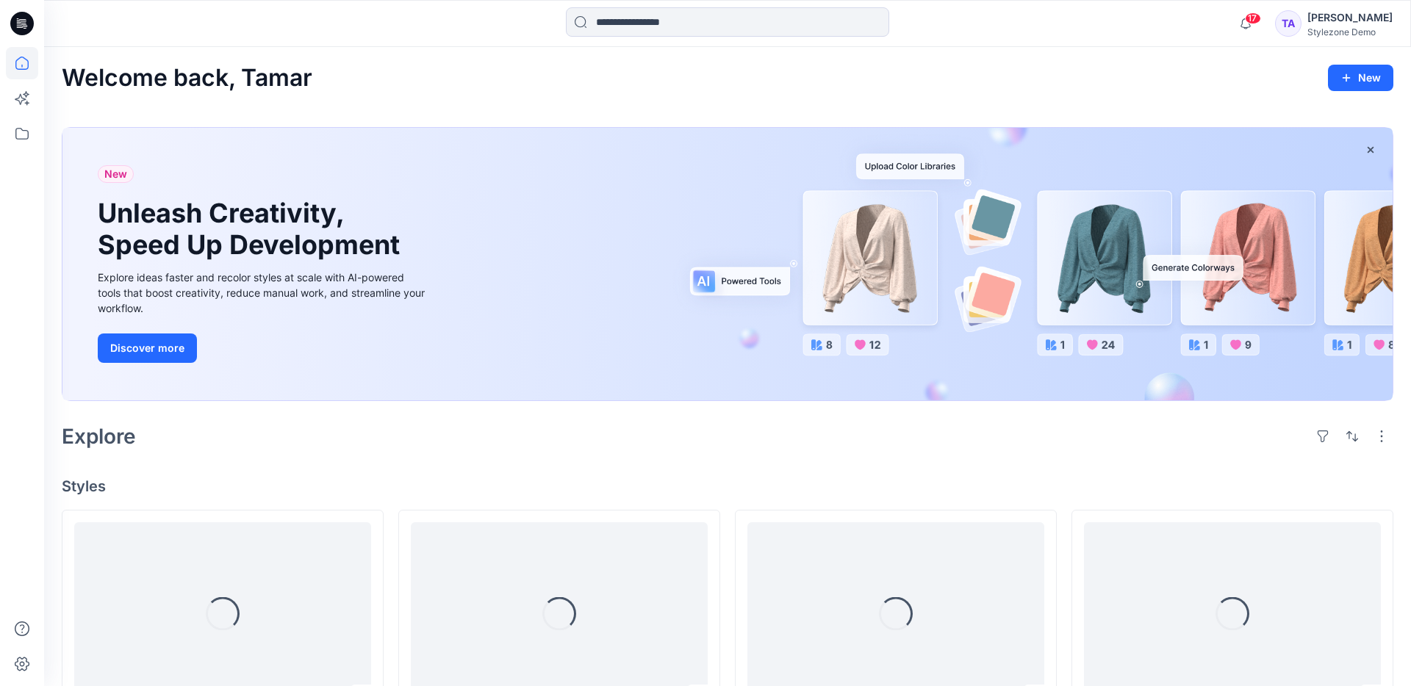
click at [1346, 14] on div "[PERSON_NAME]" at bounding box center [1349, 18] width 85 height 18
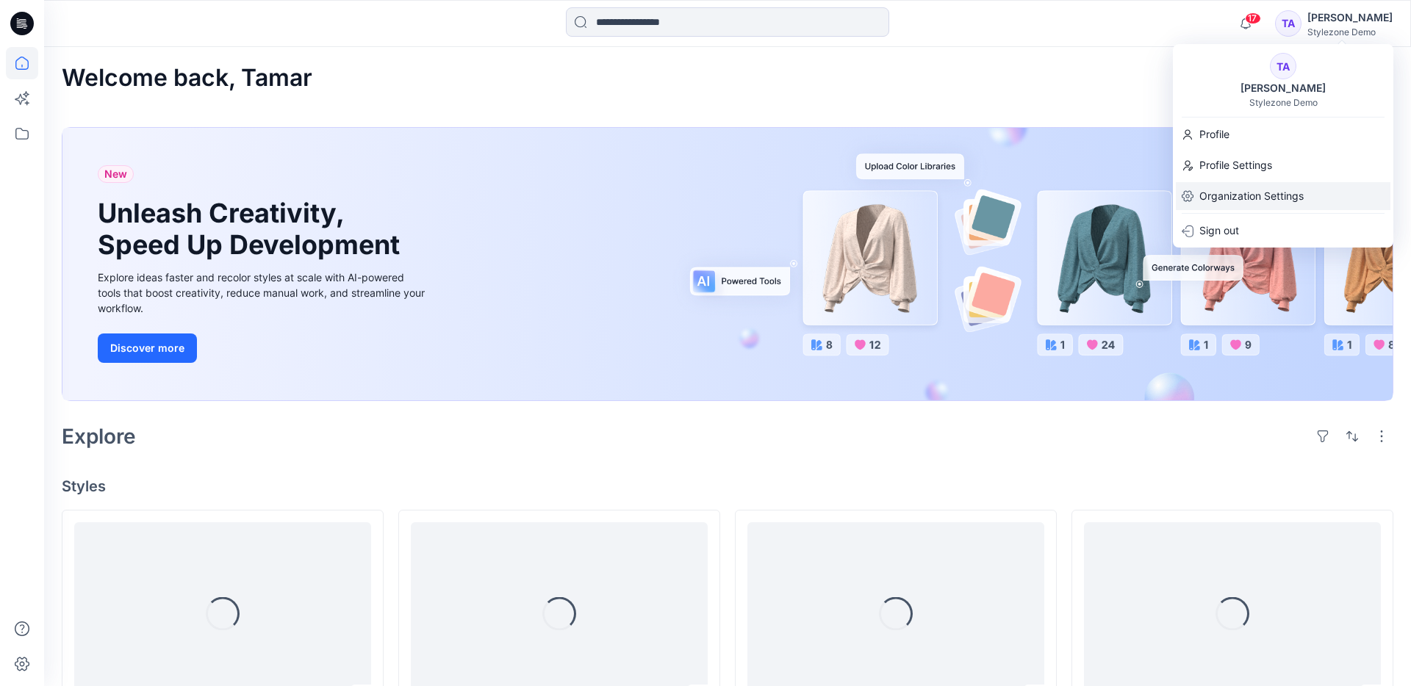
click at [1275, 195] on p "Organization Settings" at bounding box center [1251, 196] width 104 height 28
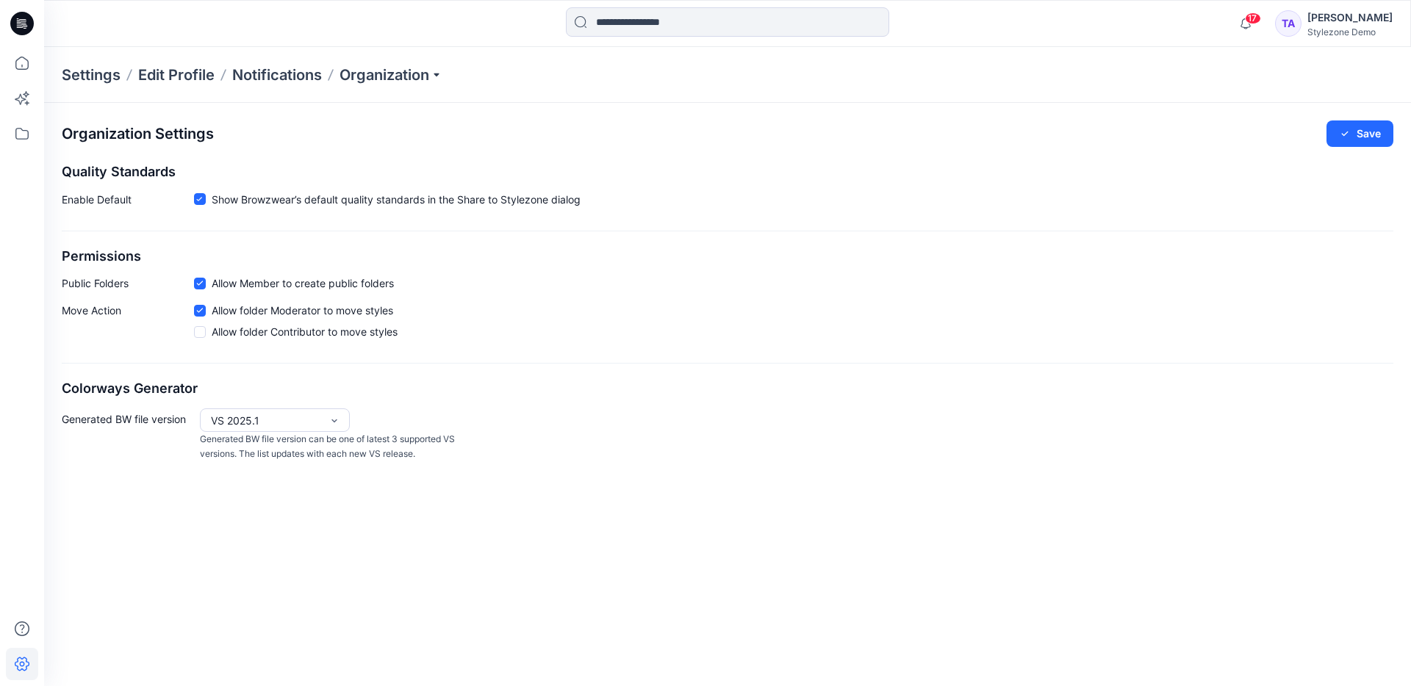
click at [1338, 40] on div "17 Notifications Tamar Aharon has invited you to the Folder 103 fold Tuesday, J…" at bounding box center [727, 23] width 1367 height 47
click at [1346, 14] on div "[PERSON_NAME]" at bounding box center [1349, 18] width 85 height 18
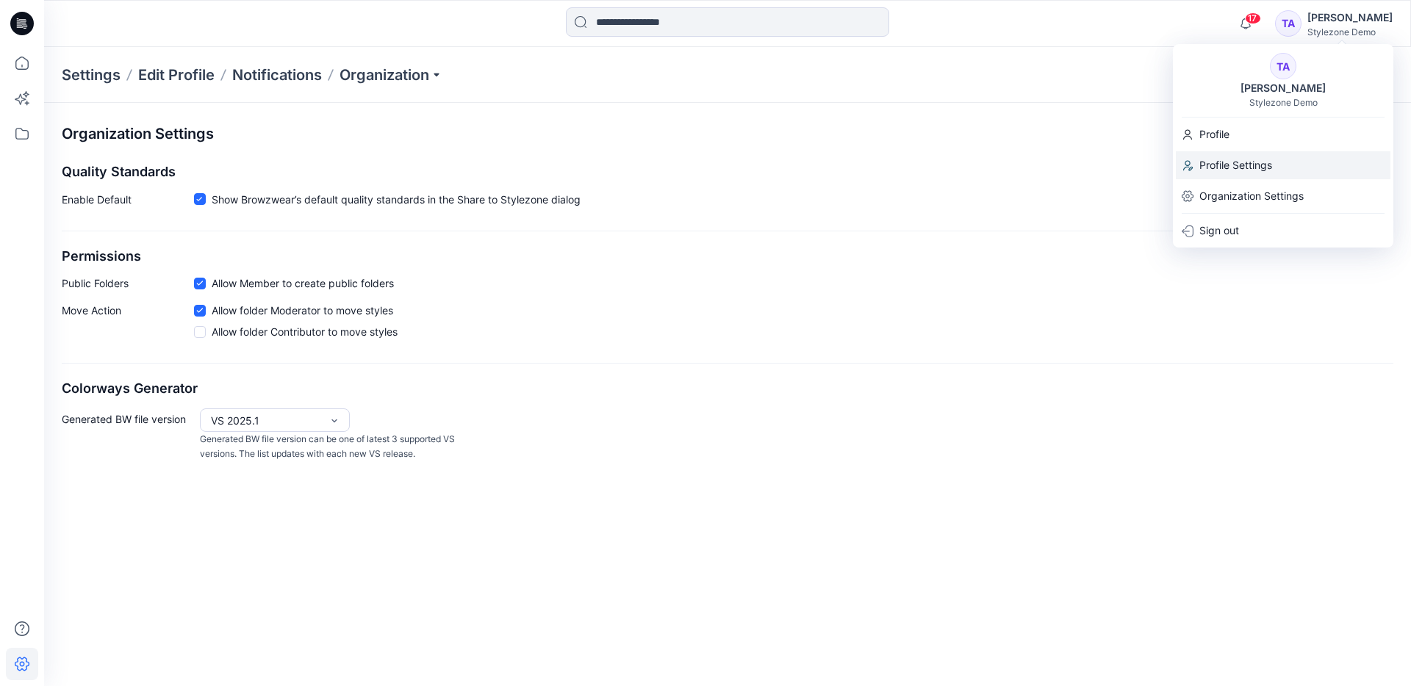
click at [1255, 154] on p "Profile Settings" at bounding box center [1235, 165] width 73 height 28
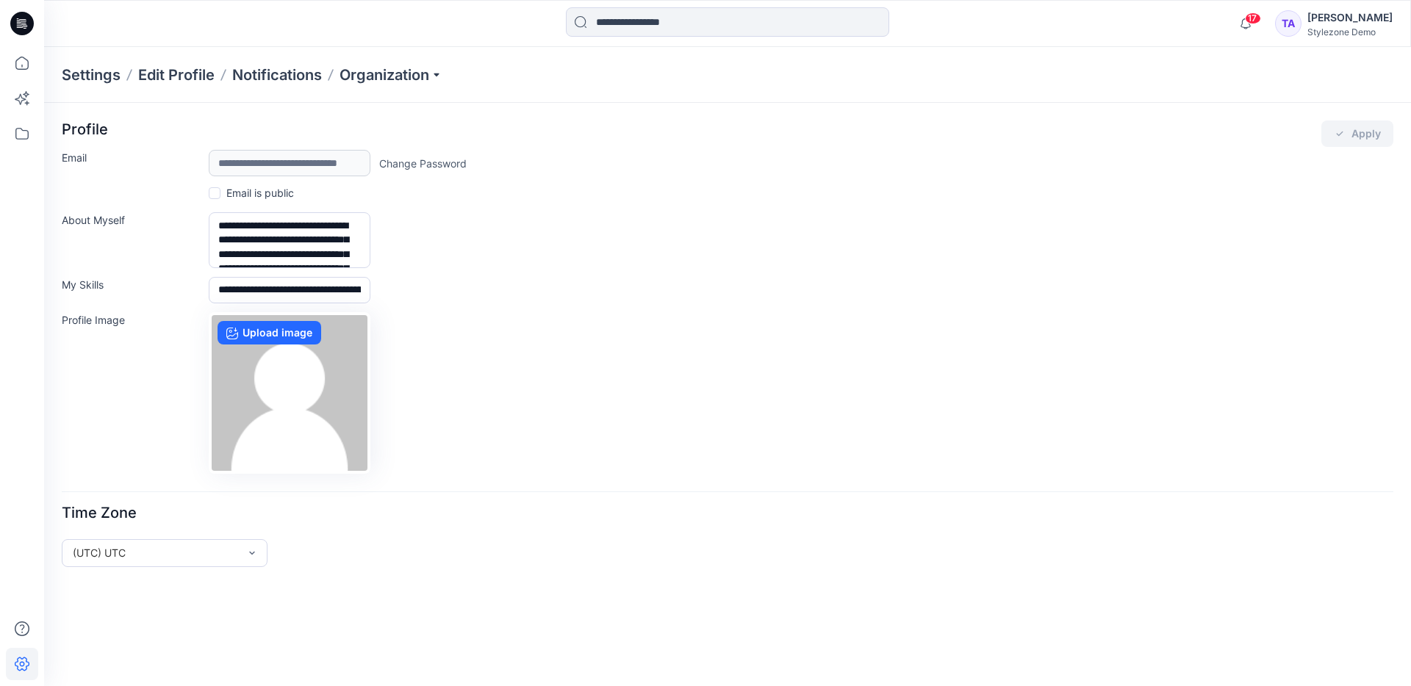
click at [1319, 30] on div "TA Tamar Aharon Stylezone Demo" at bounding box center [1334, 23] width 118 height 29
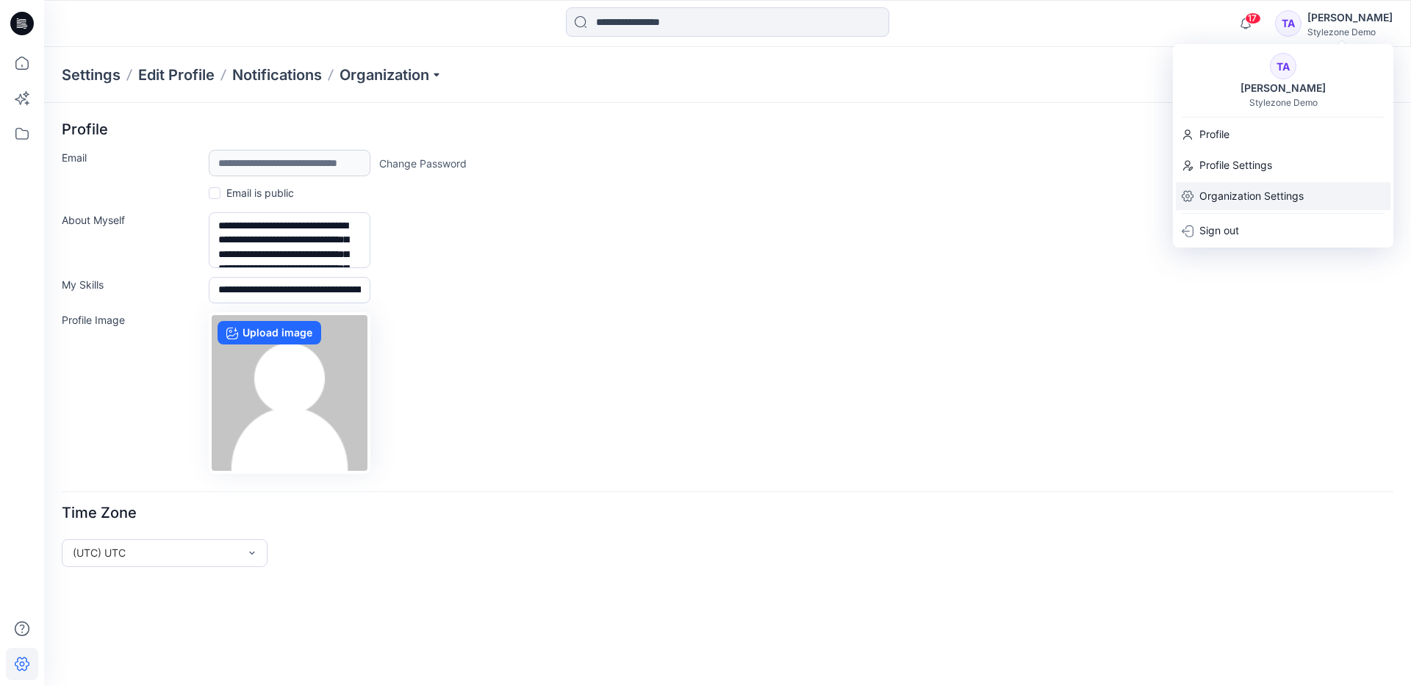
click at [1250, 184] on p "Organization Settings" at bounding box center [1251, 196] width 104 height 28
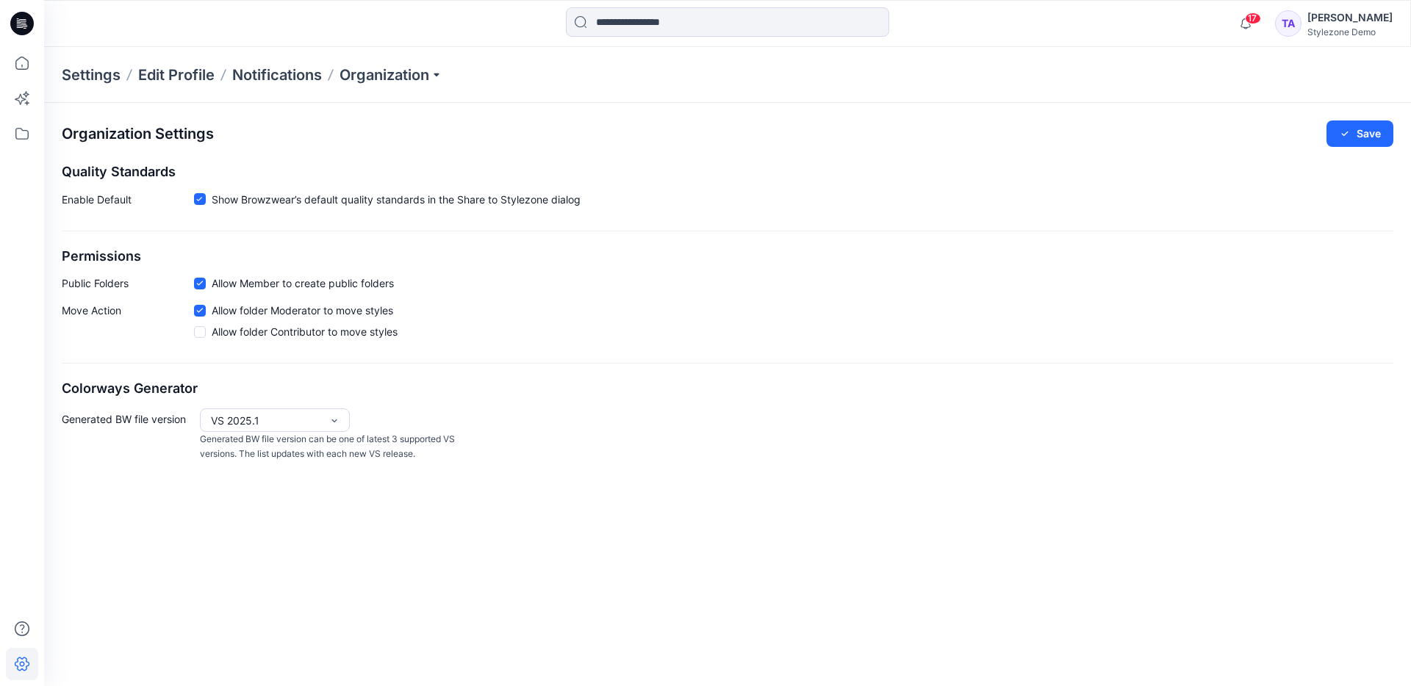
click at [1356, 16] on div "[PERSON_NAME]" at bounding box center [1349, 18] width 85 height 18
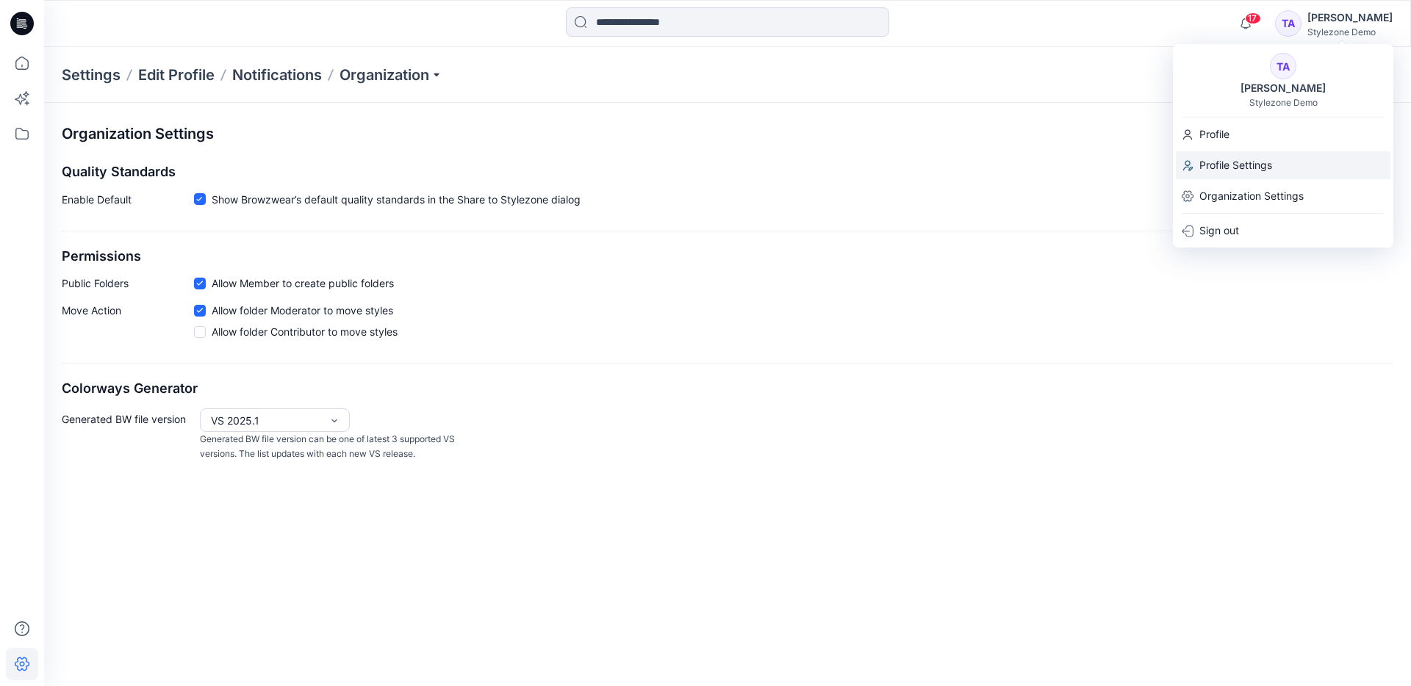
click at [1285, 165] on div "Profile Settings" at bounding box center [1283, 165] width 215 height 28
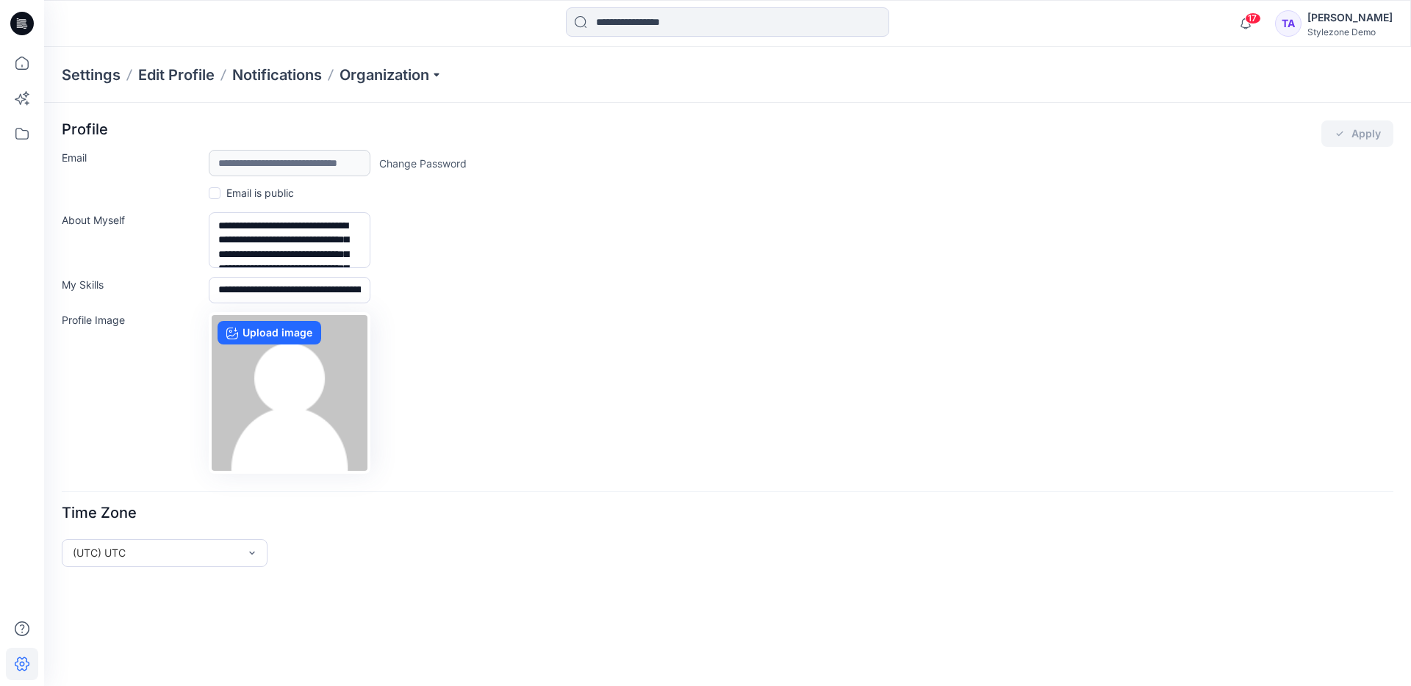
click at [409, 165] on link "Change Password" at bounding box center [422, 163] width 87 height 15
